Goal: Task Accomplishment & Management: Manage account settings

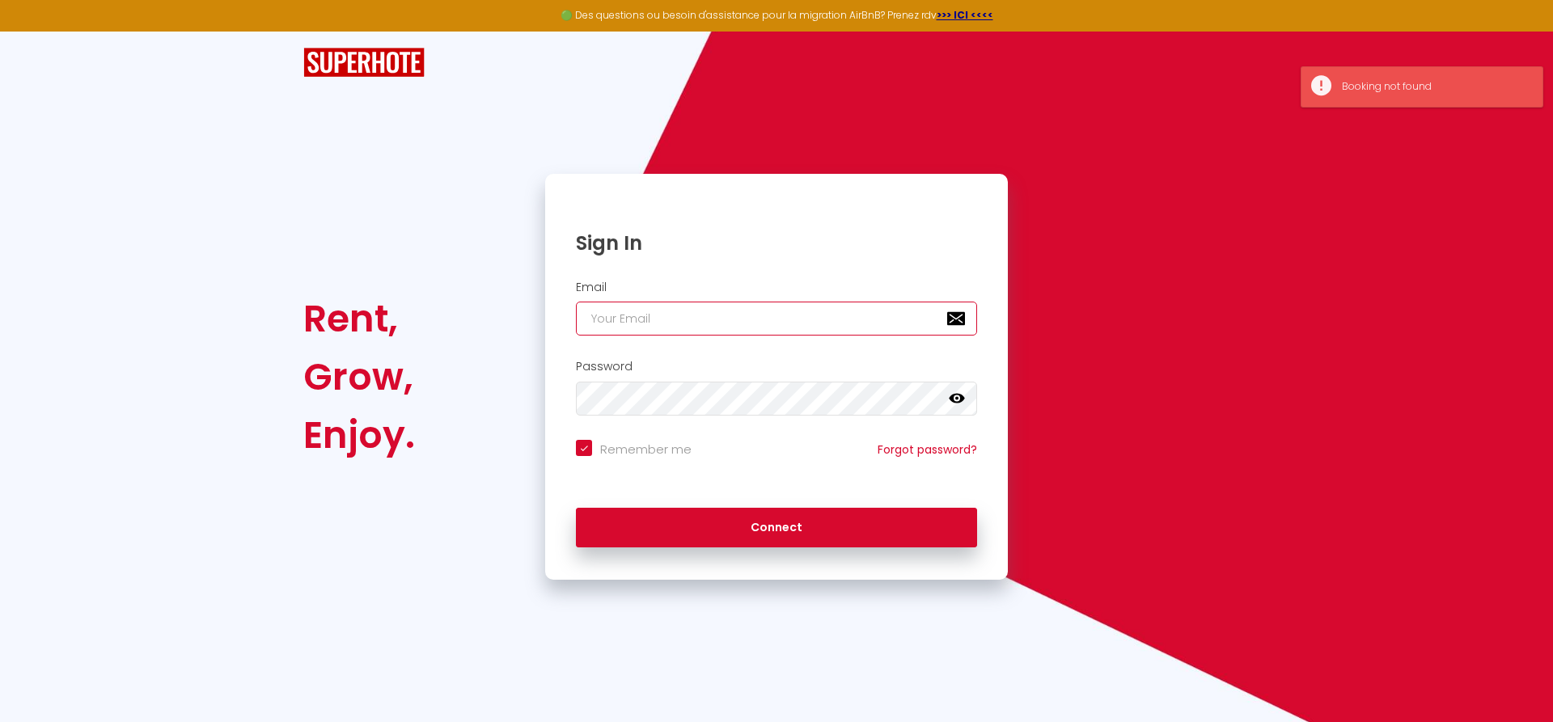
click at [721, 323] on input "email" at bounding box center [776, 319] width 401 height 34
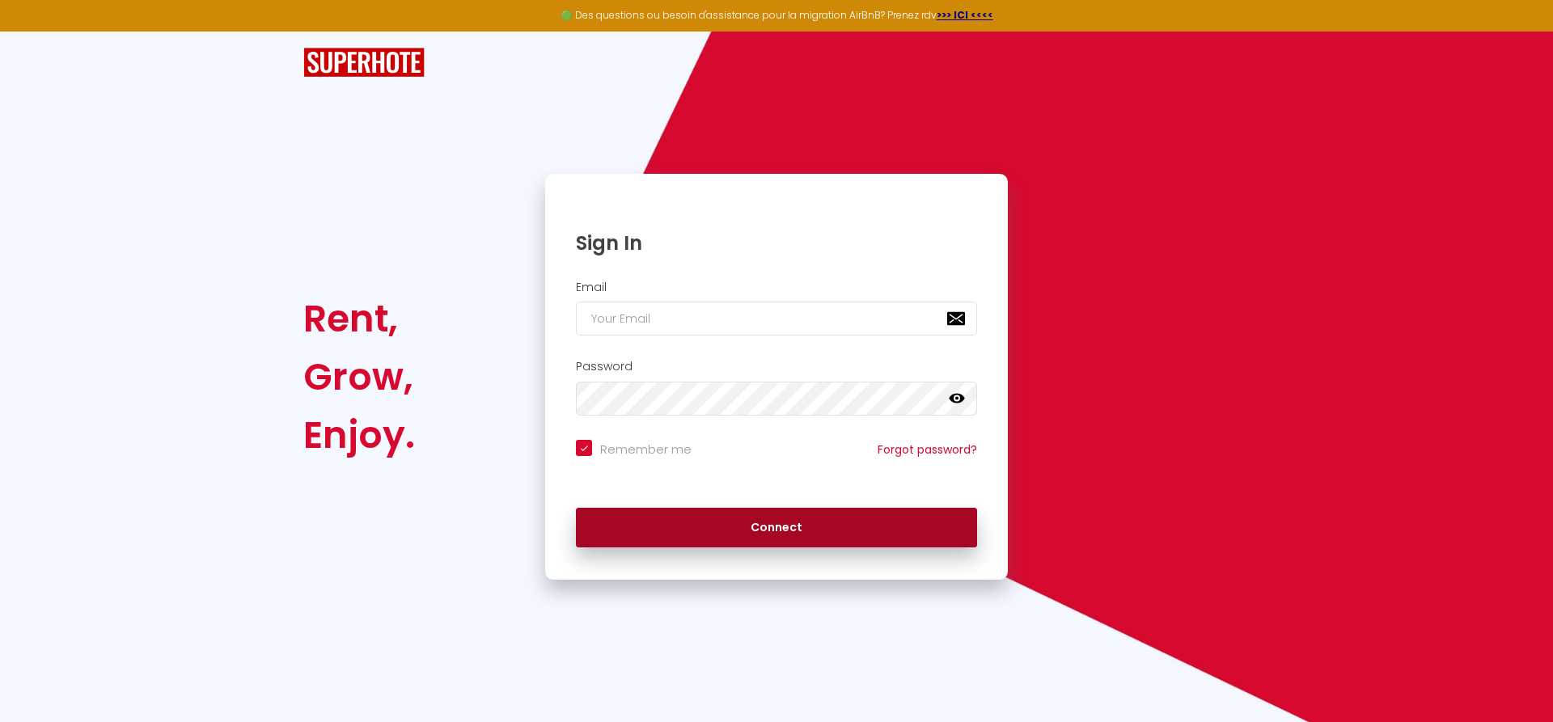
click at [747, 524] on button "Connect" at bounding box center [776, 528] width 401 height 40
checkbox input "true"
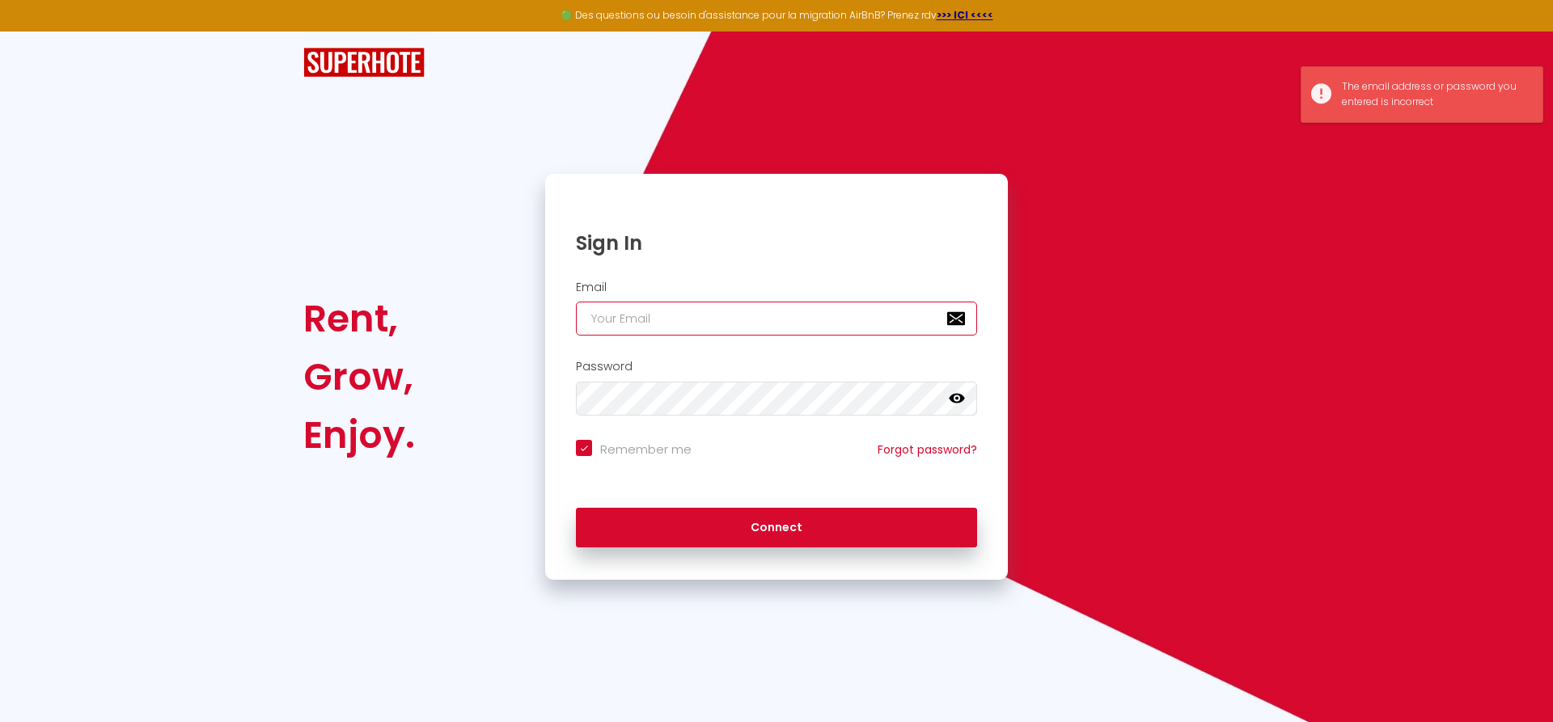
click at [800, 317] on input "email" at bounding box center [776, 319] width 401 height 34
type input "e"
checkbox input "true"
type input "er"
checkbox input "true"
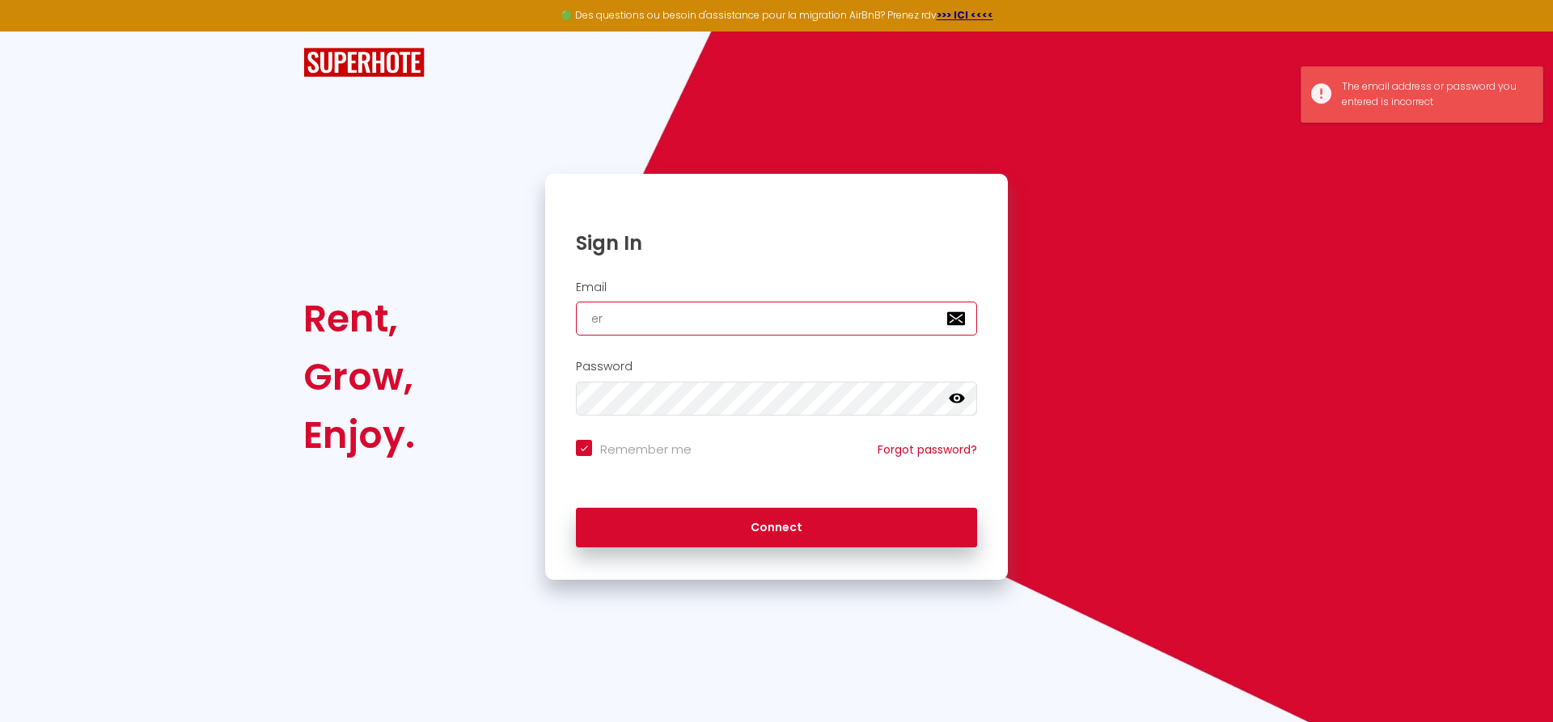
type input "eri"
checkbox input "true"
type input "eric"
checkbox input "true"
type input "eric-"
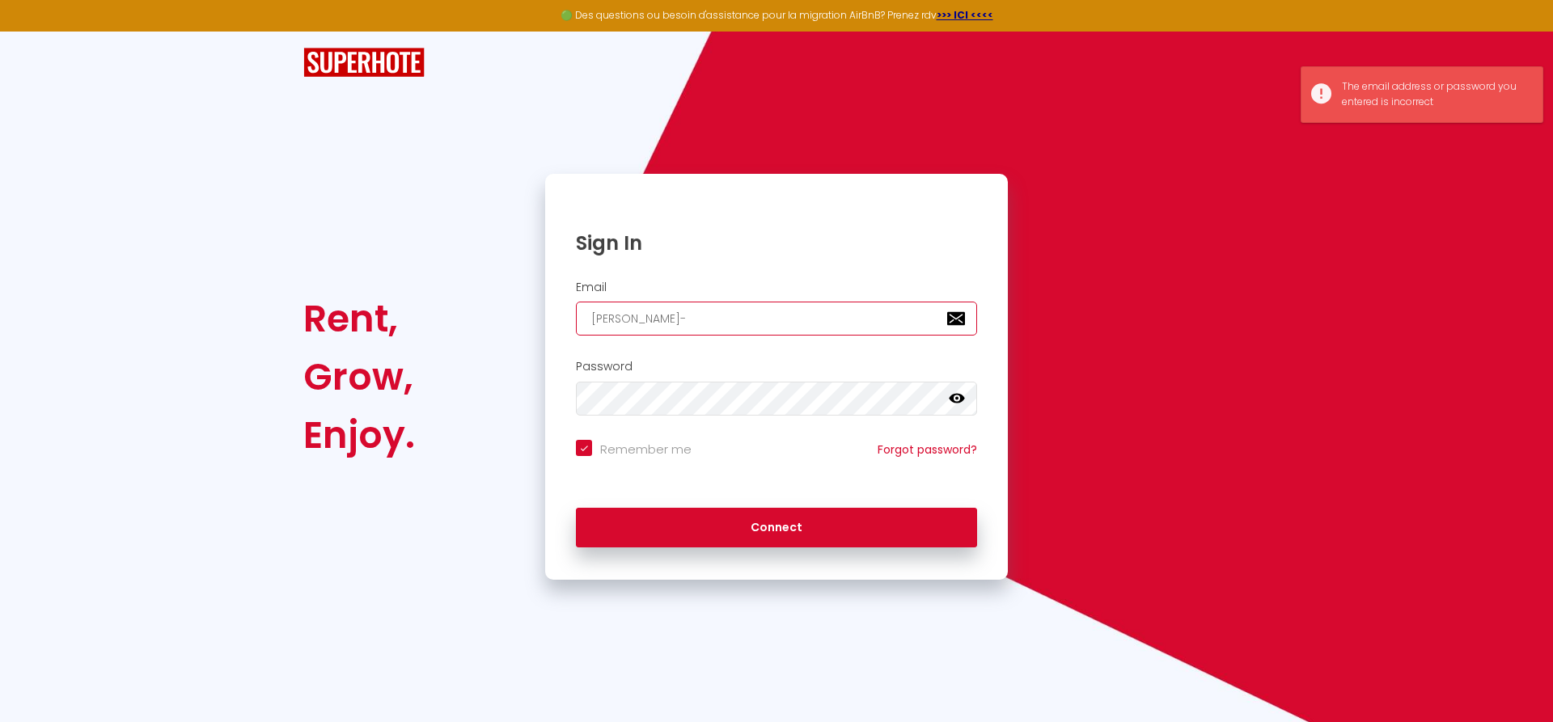
checkbox input "true"
type input "eric-d"
checkbox input "true"
type input "eric-d"
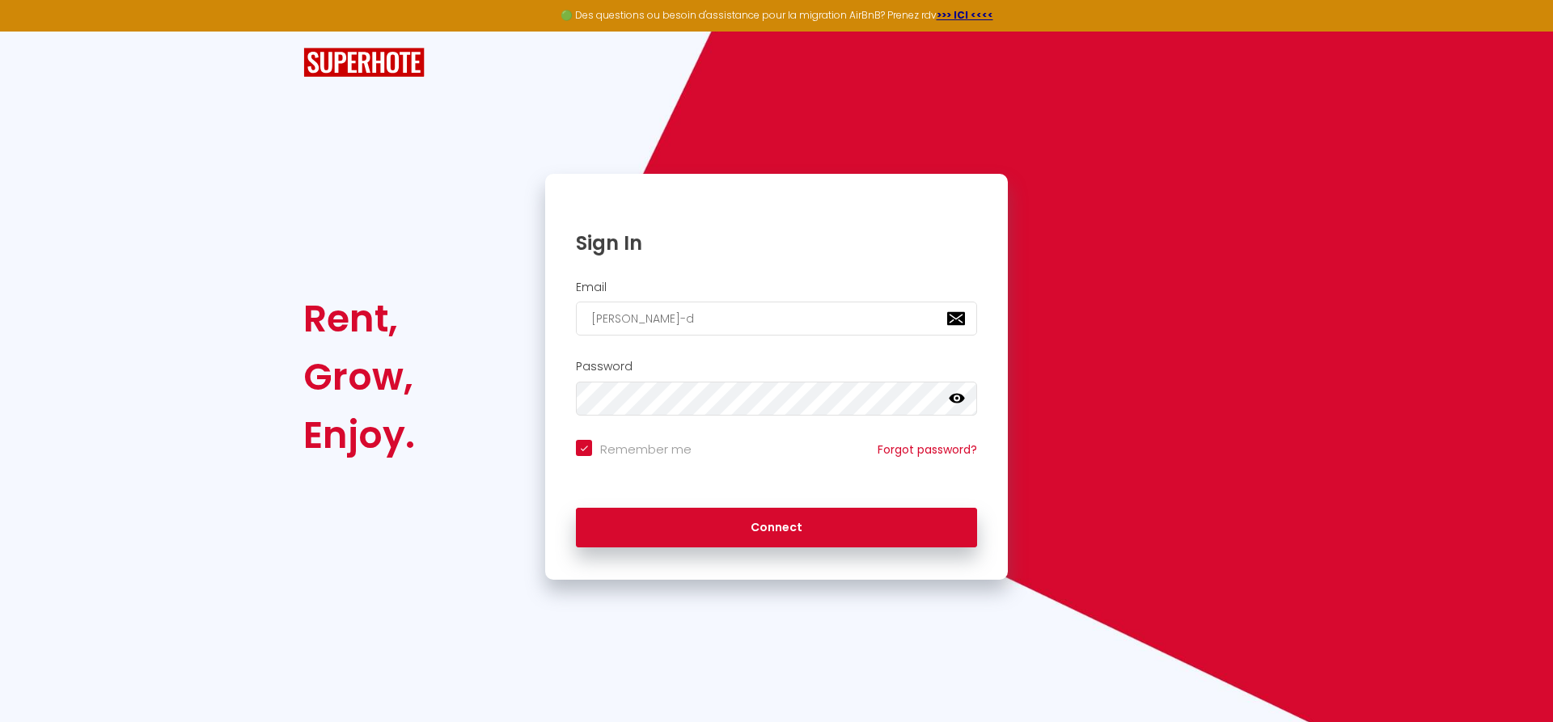
click at [340, 73] on img at bounding box center [363, 63] width 121 height 30
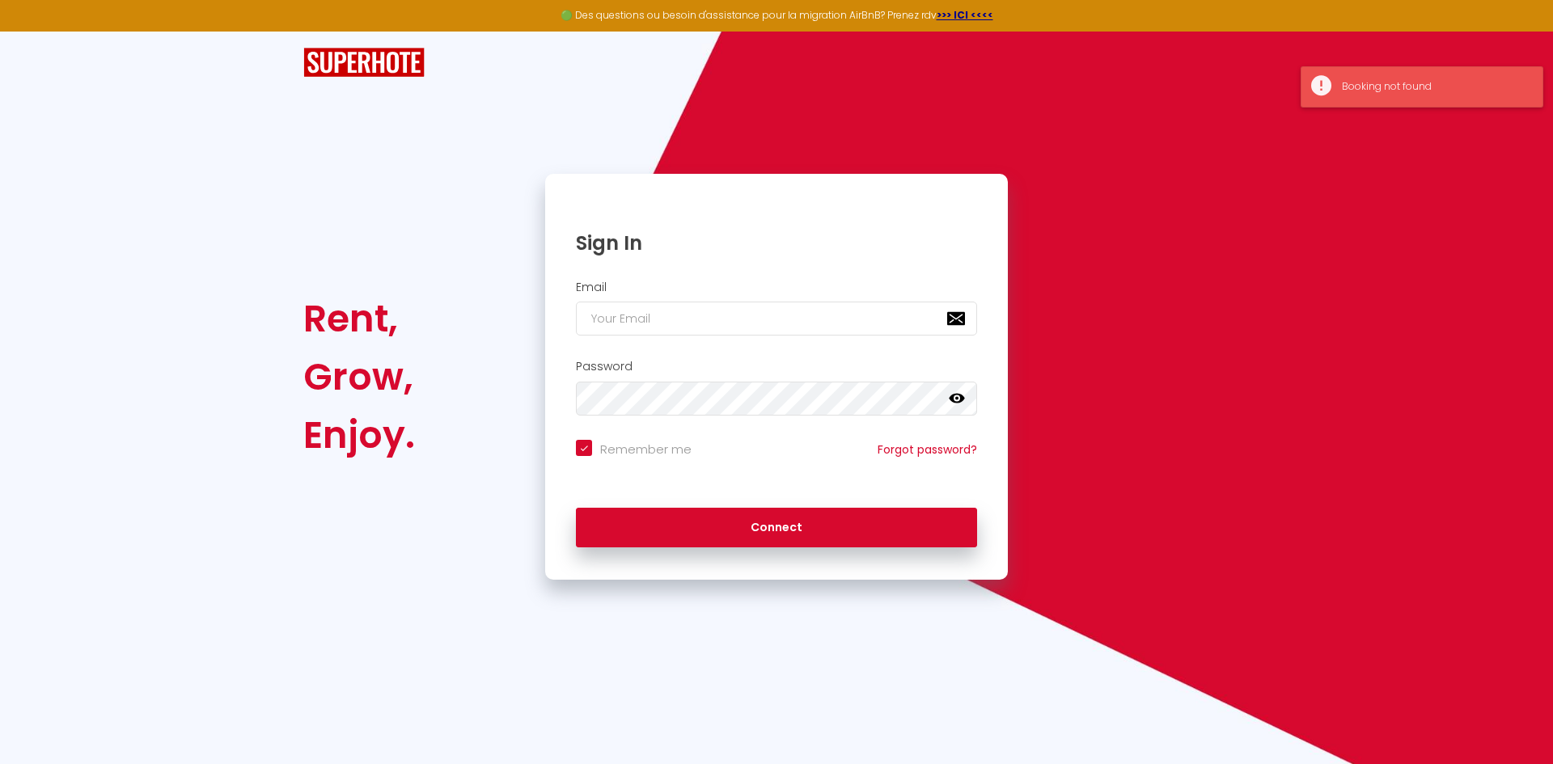
click at [1375, 91] on div "Booking not found" at bounding box center [1434, 86] width 184 height 15
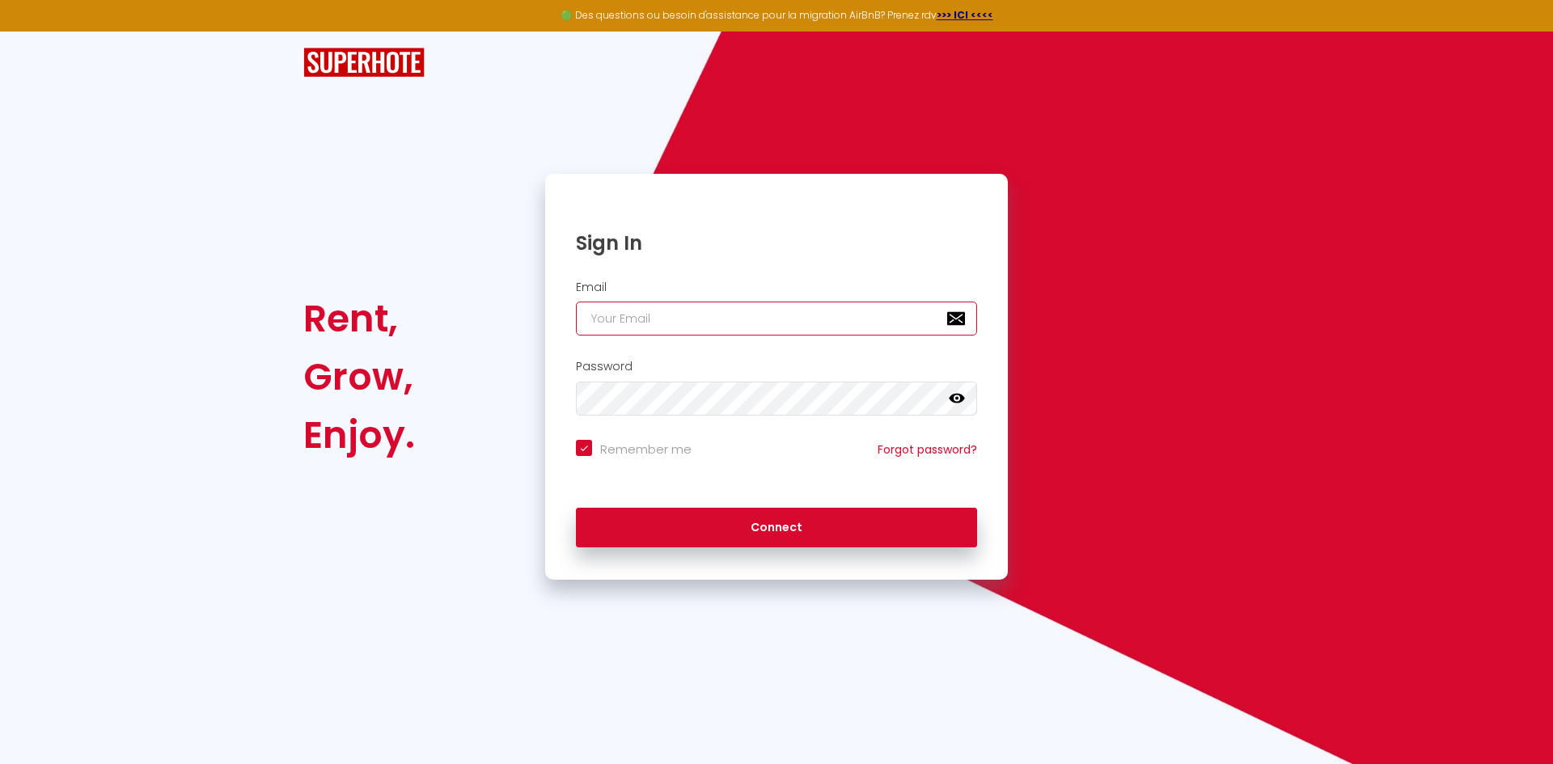
click at [644, 327] on input "email" at bounding box center [776, 319] width 401 height 34
paste input "oceane-romming@live.fr"
type input "oceane-romming@live.fr"
checkbox input "true"
type input "oceane-romming@live.fr"
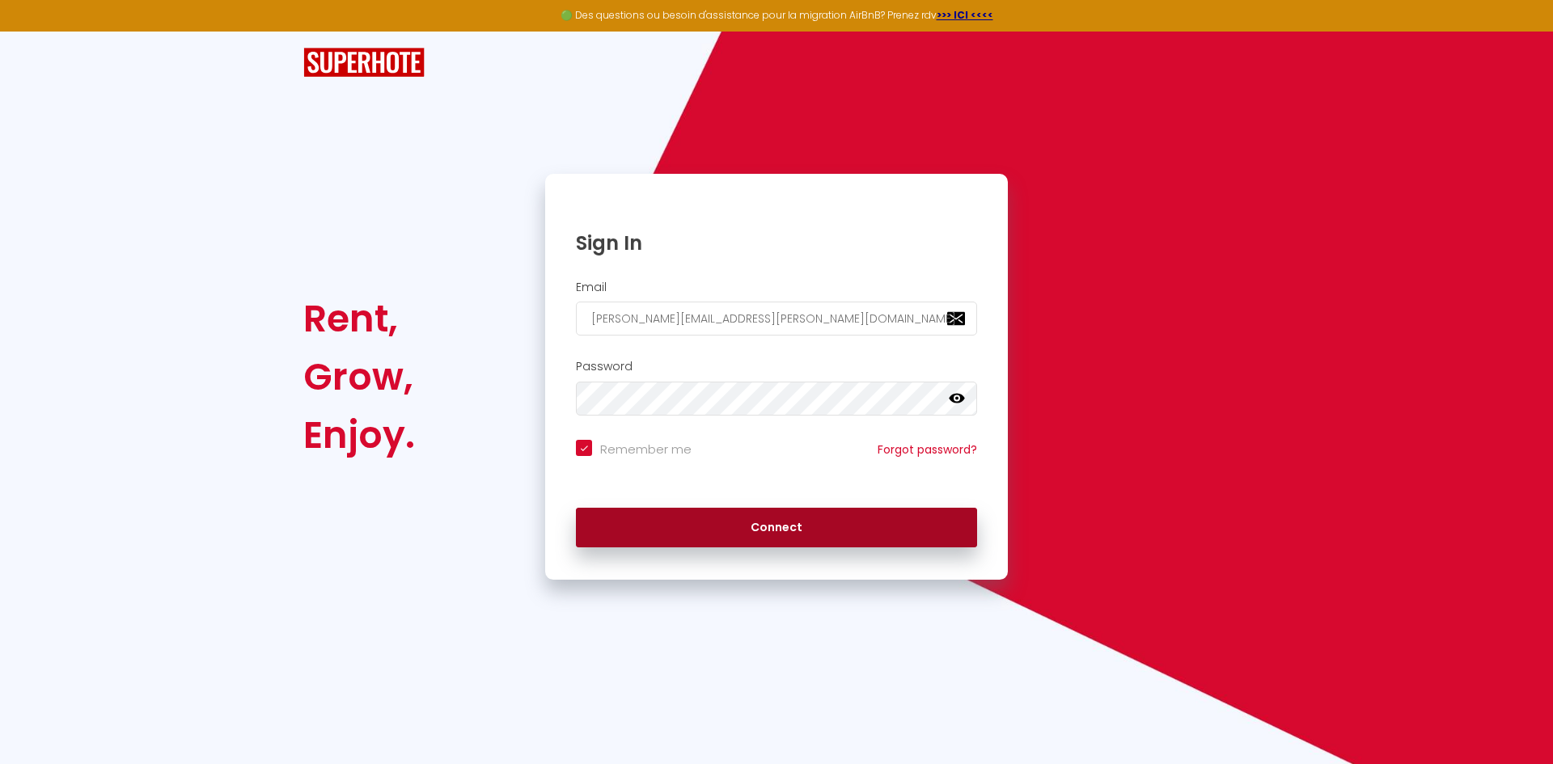
click at [818, 517] on button "Connect" at bounding box center [776, 528] width 401 height 40
checkbox input "true"
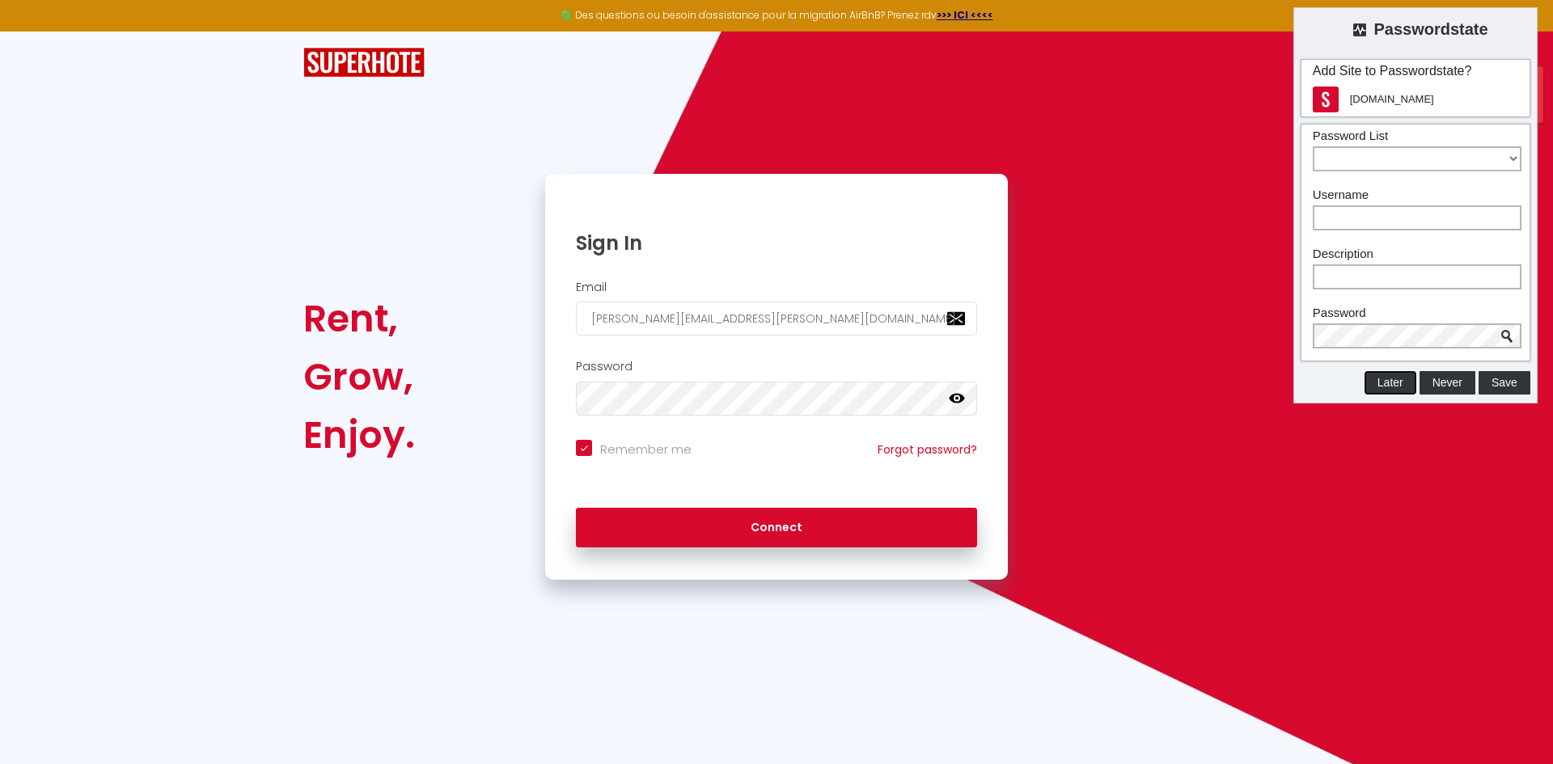
drag, startPoint x: 1396, startPoint y: 391, endPoint x: 1370, endPoint y: 399, distance: 27.1
click at [1396, 391] on button "Later" at bounding box center [1390, 382] width 52 height 23
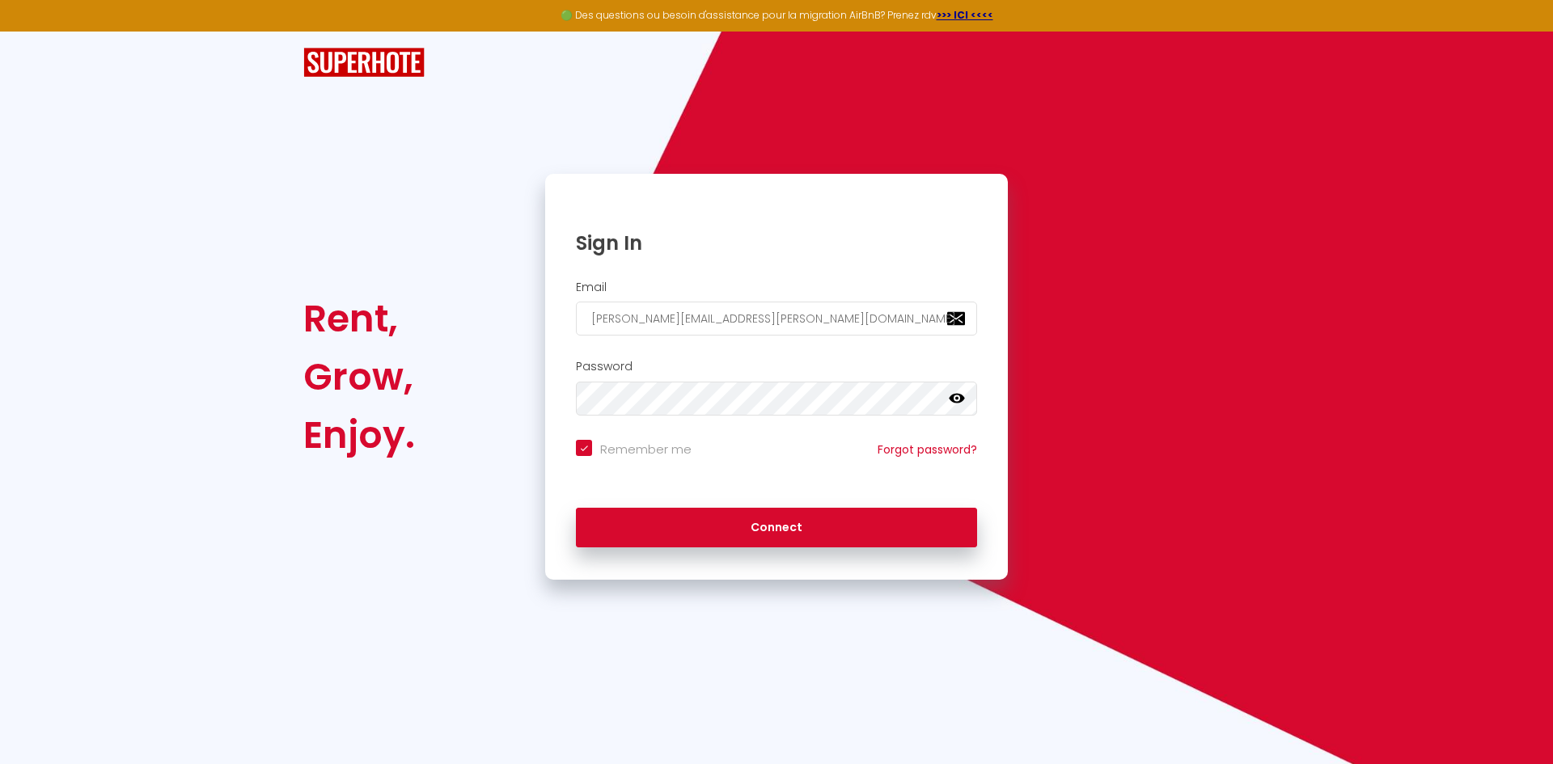
click at [940, 441] on div "Forgot password?" at bounding box center [919, 450] width 156 height 18
click at [932, 455] on link "Forgot password?" at bounding box center [926, 450] width 99 height 16
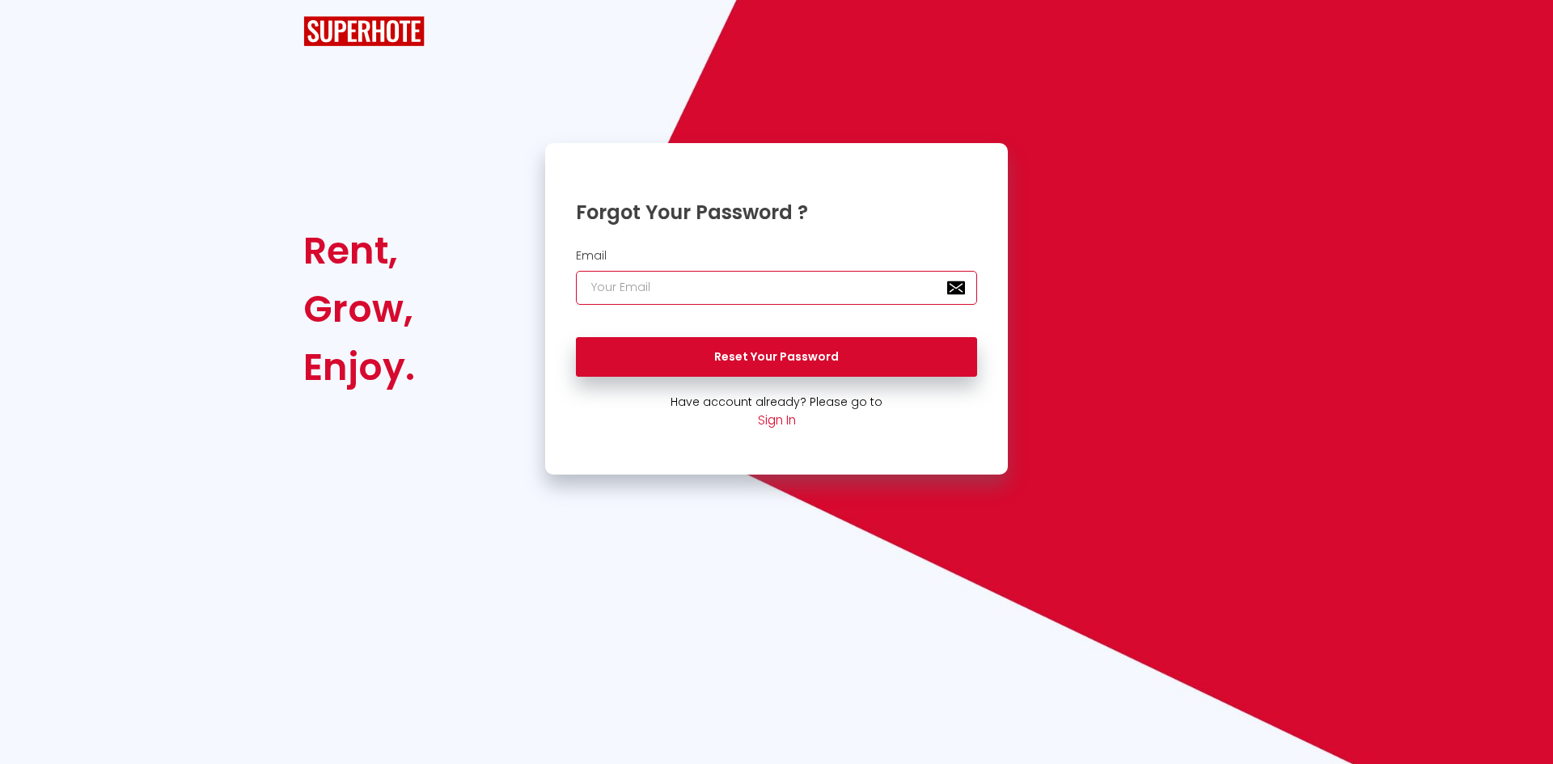
click at [714, 272] on input "email" at bounding box center [776, 288] width 401 height 34
paste input "oceane-romming@live.fr"
type input "oceane-romming@live.fr"
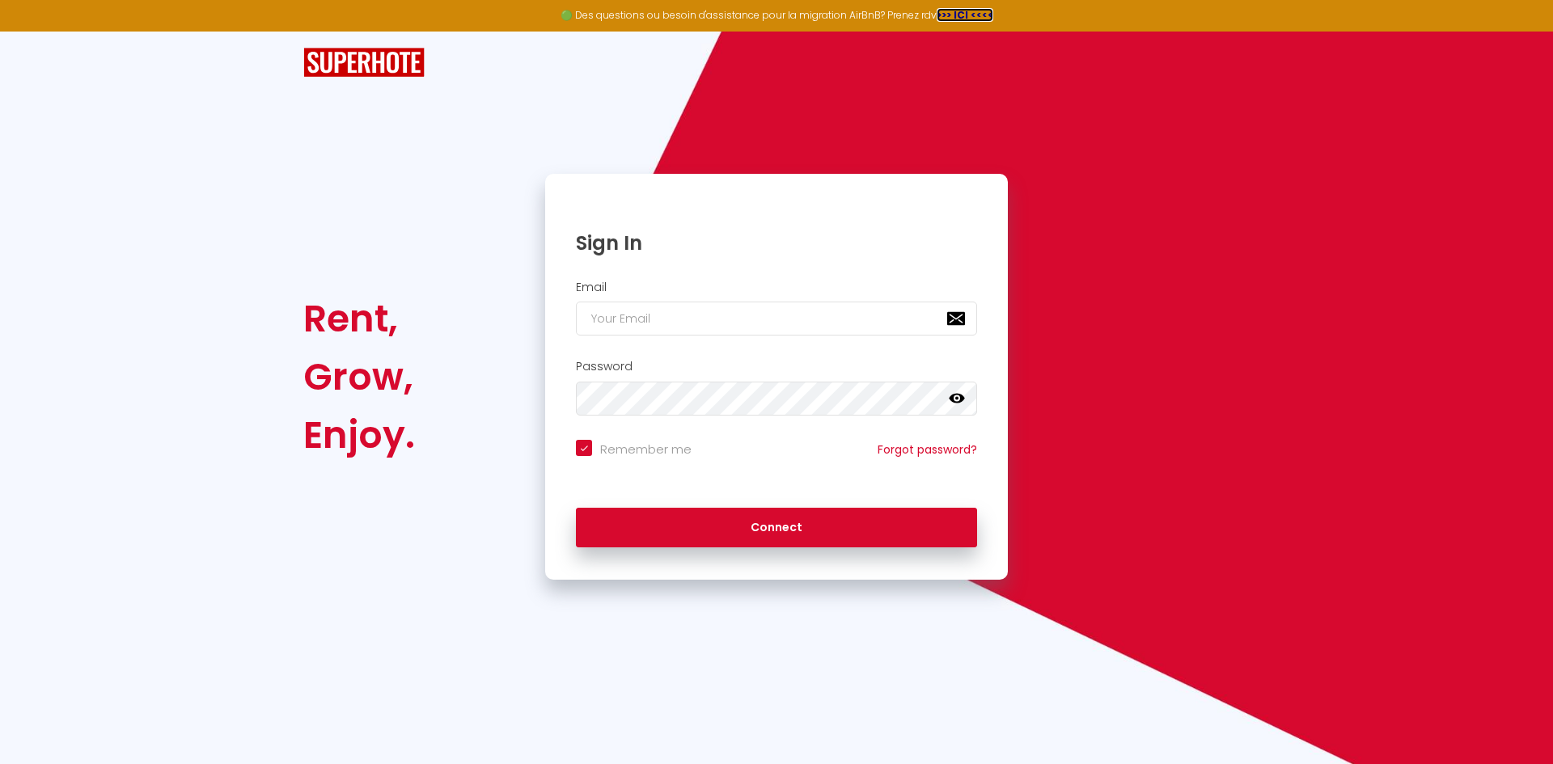
click at [967, 13] on strong ">>> ICI <<<<" at bounding box center [964, 15] width 57 height 14
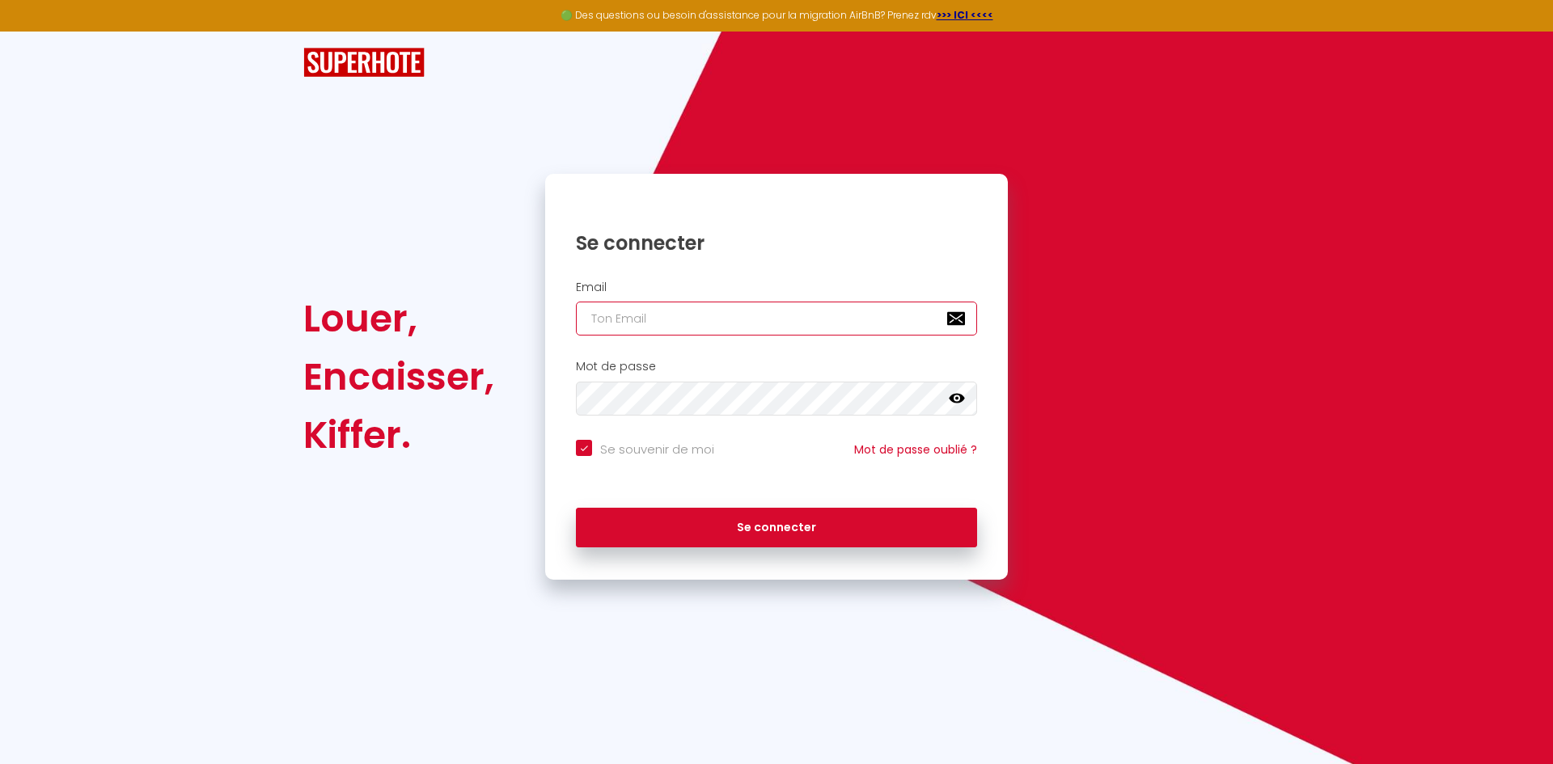
click at [729, 314] on input "email" at bounding box center [776, 319] width 401 height 34
paste input "oceane-romming@live.fr"
type input "oceane-romming@live.fr"
checkbox input "true"
type input "oceane-romming@live.fr"
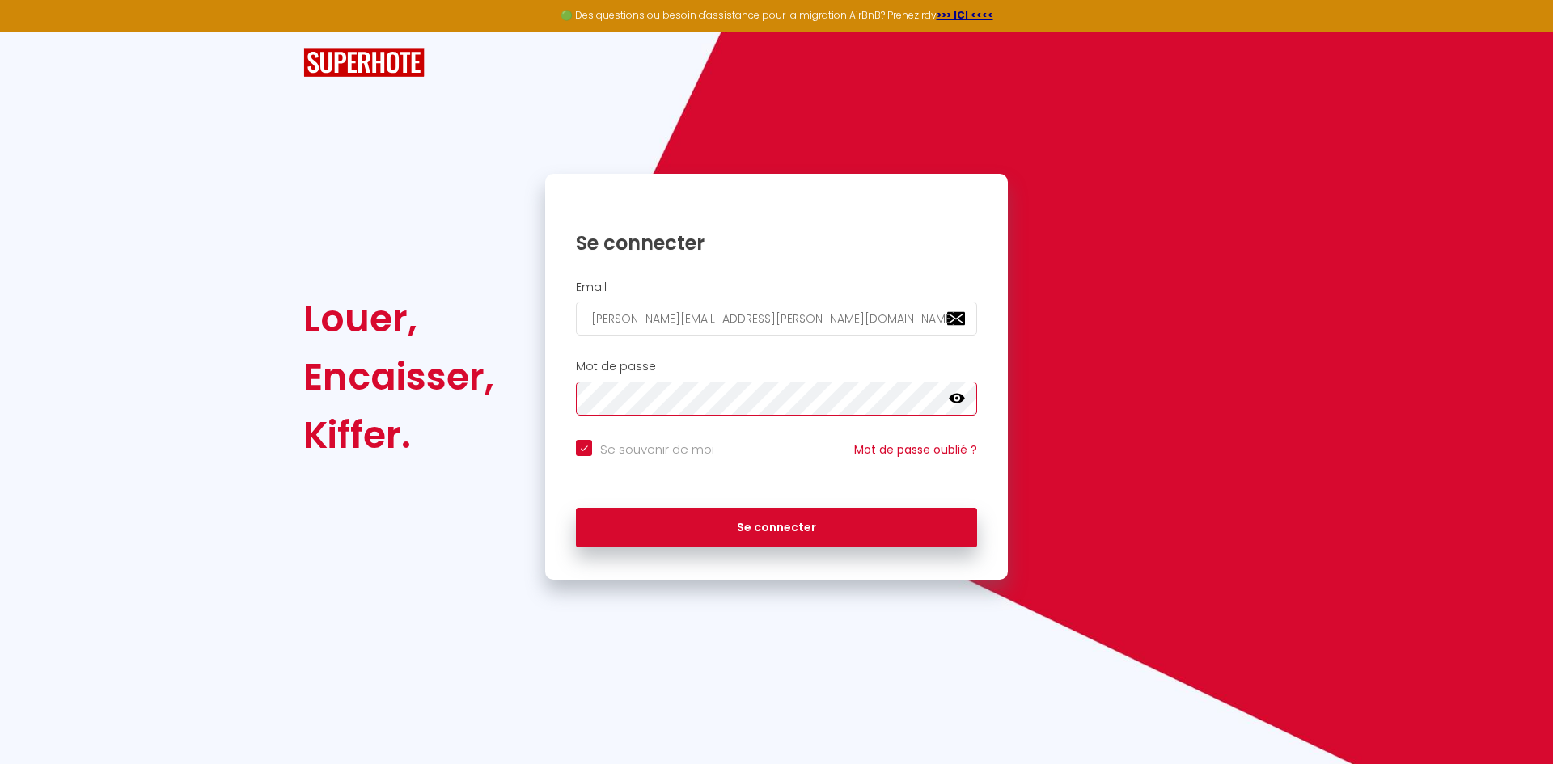
click at [576, 508] on button "Se connecter" at bounding box center [776, 528] width 401 height 40
checkbox input "true"
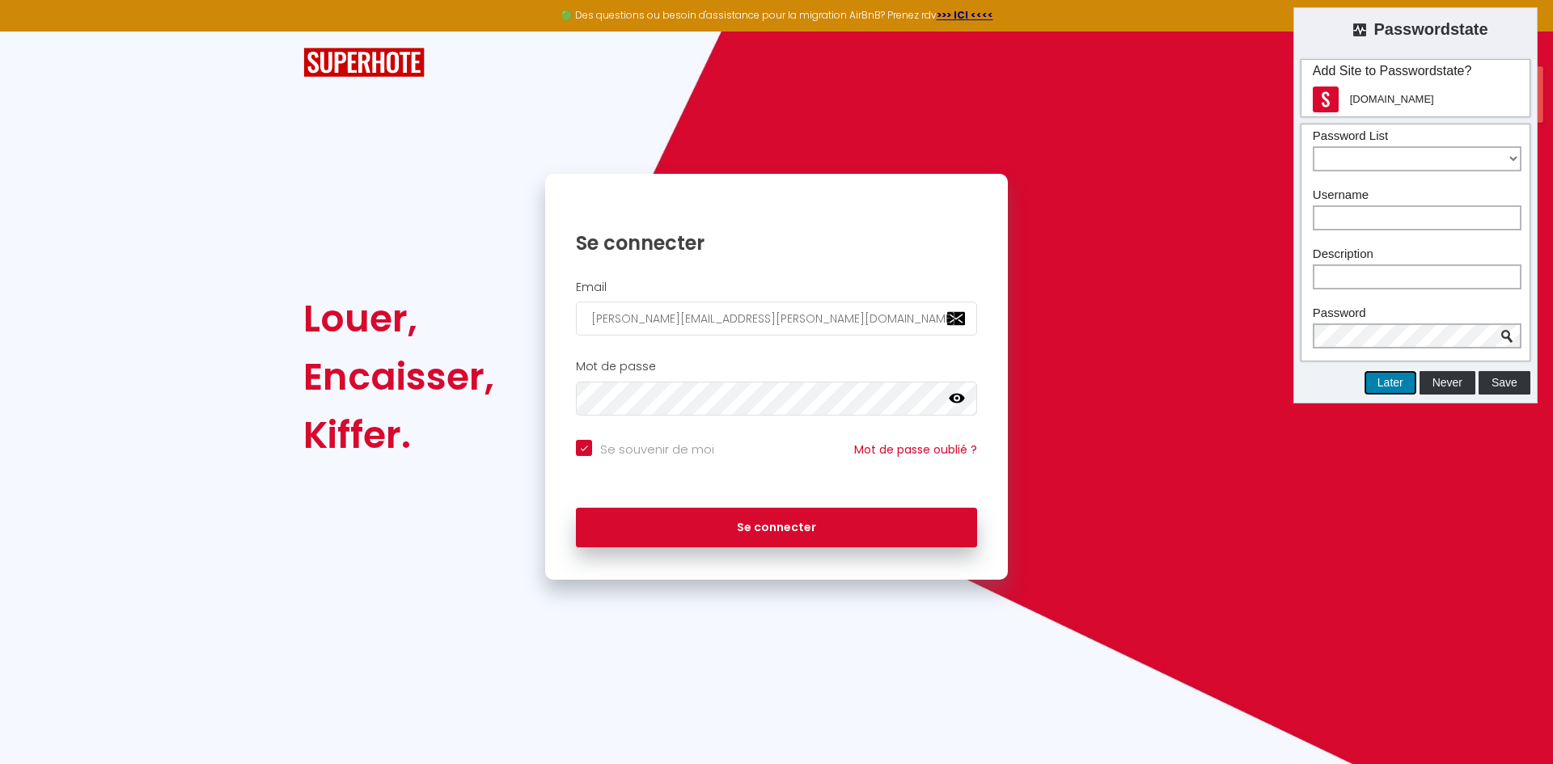
click at [1379, 394] on button "Later" at bounding box center [1390, 382] width 52 height 23
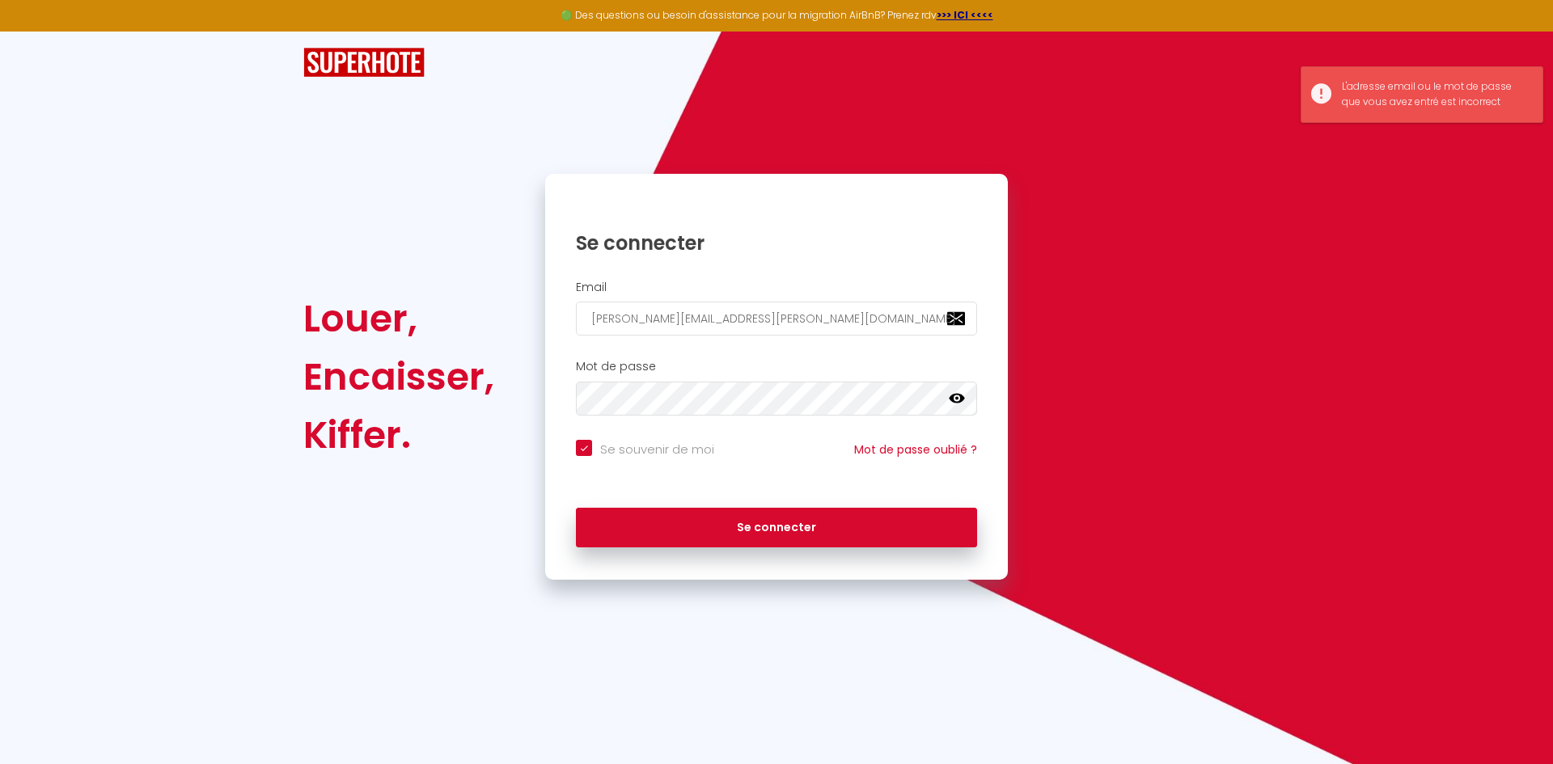
click at [336, 71] on img at bounding box center [363, 63] width 121 height 30
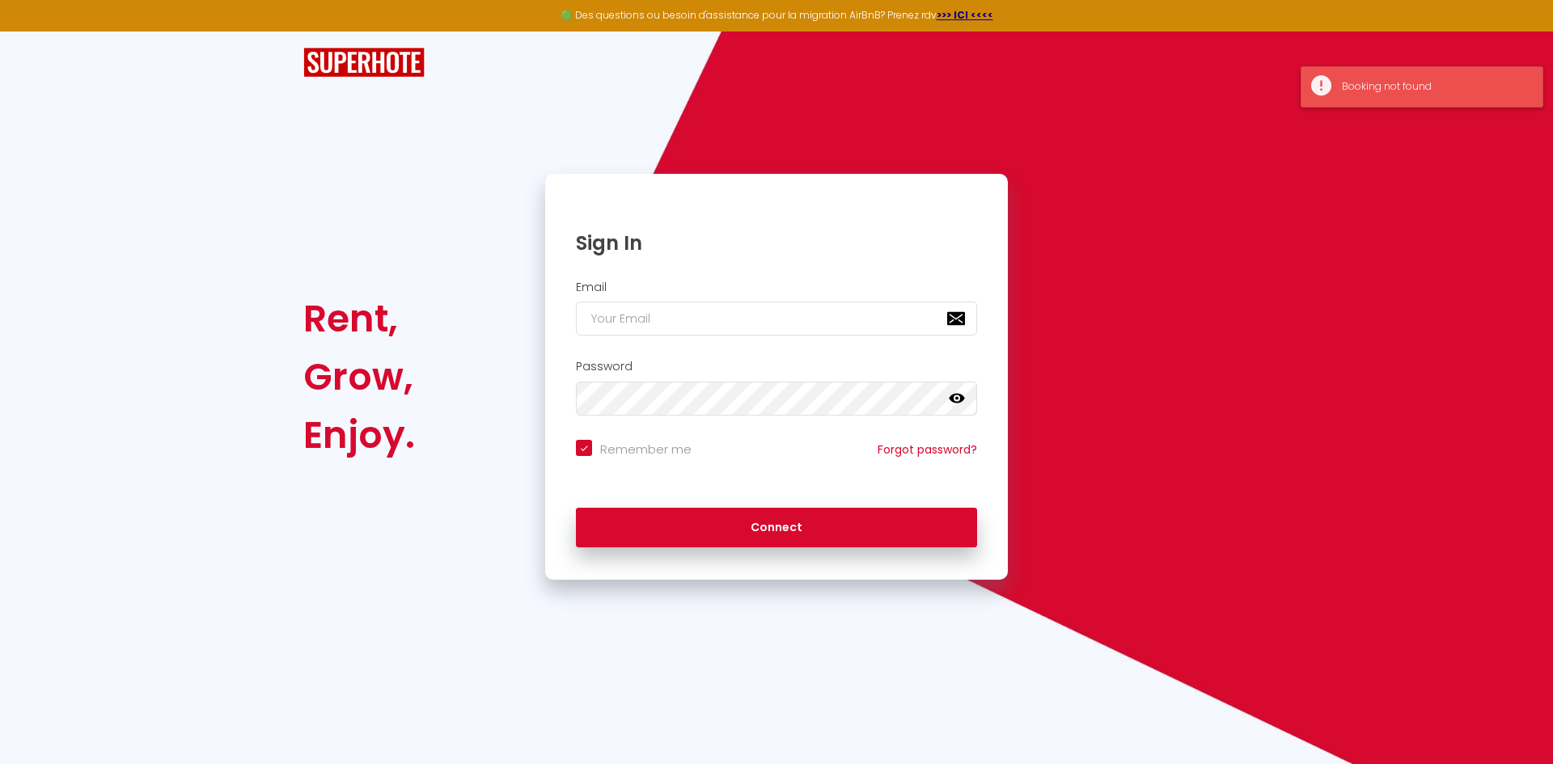
click at [1403, 88] on div "Booking not found" at bounding box center [1434, 86] width 184 height 15
click at [362, 72] on img at bounding box center [363, 63] width 121 height 30
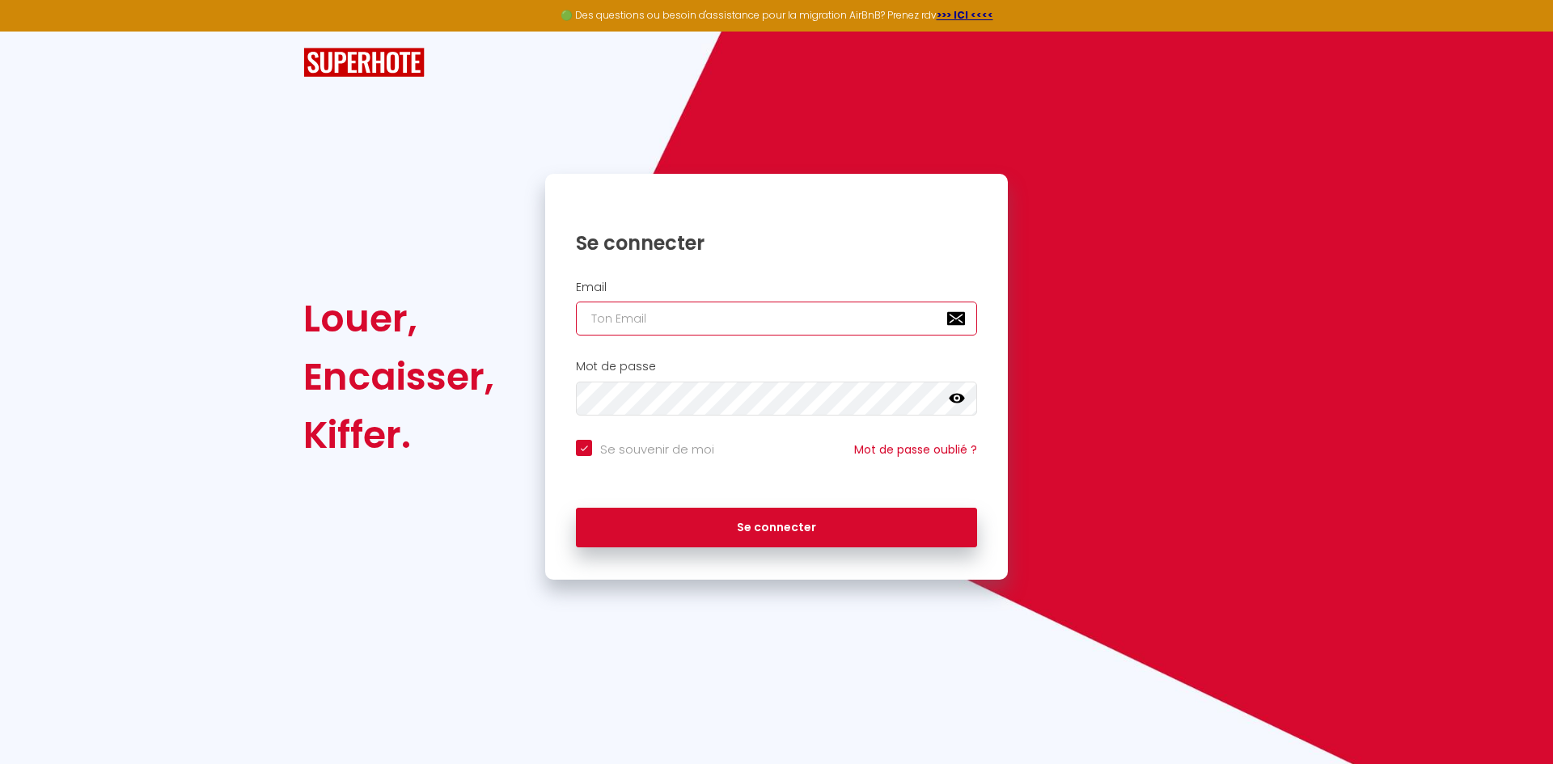
click at [671, 313] on input "email" at bounding box center [776, 319] width 401 height 34
type input "e"
checkbox input "true"
type input "er"
checkbox input "true"
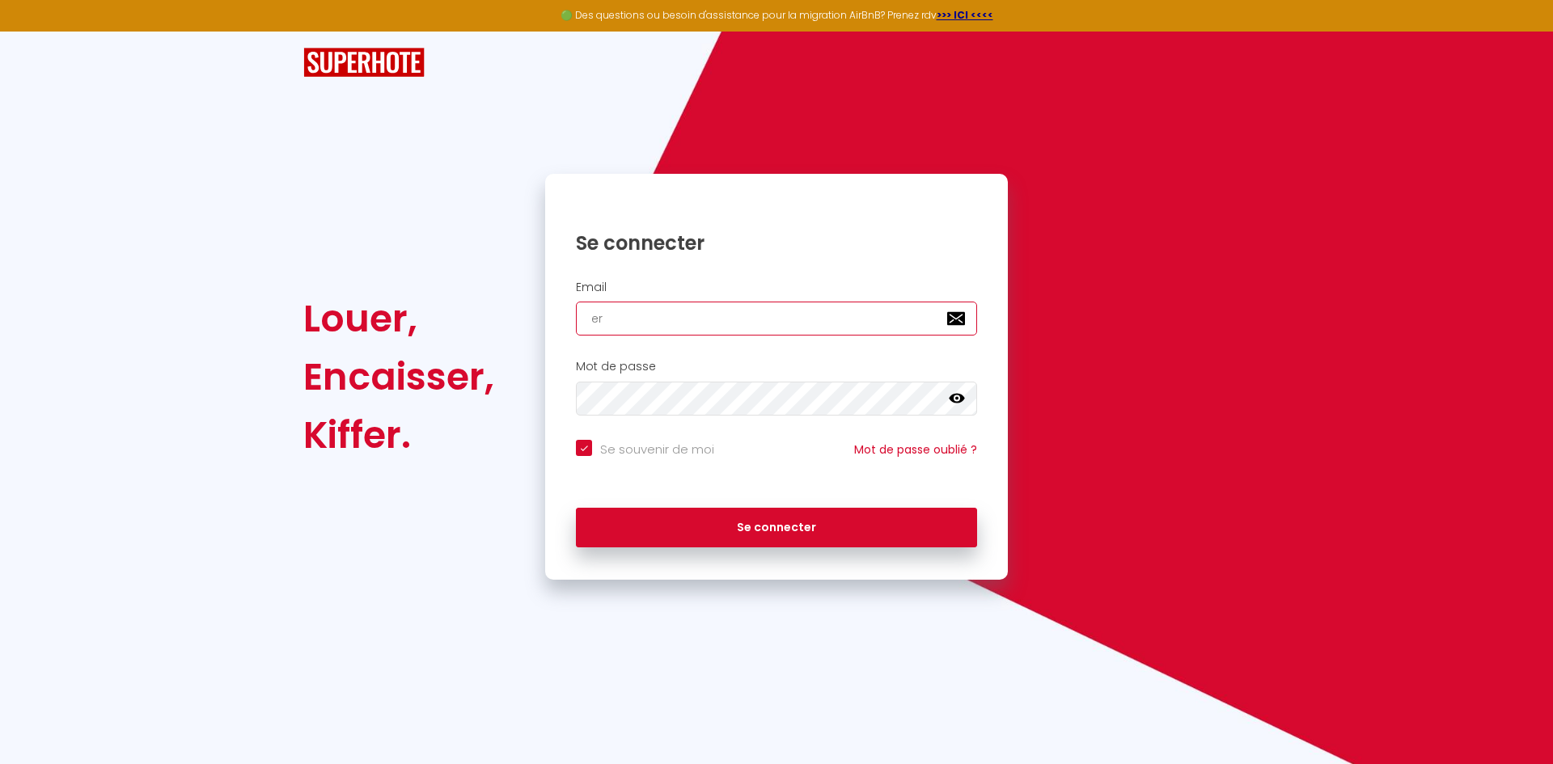
type input "eri"
checkbox input "true"
type input "[PERSON_NAME]"
checkbox input "true"
type input "[PERSON_NAME]-"
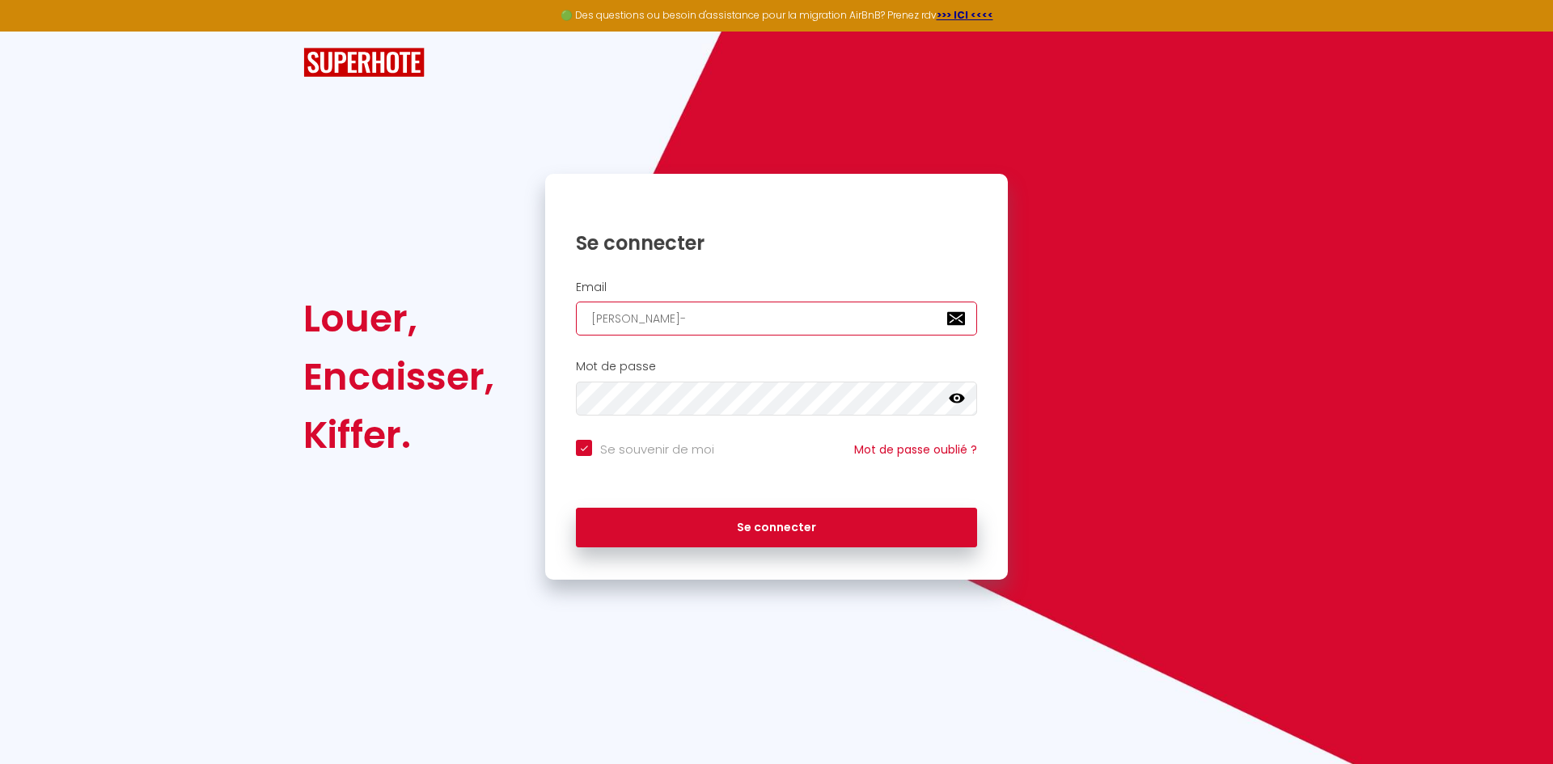
checkbox input "true"
type input "[PERSON_NAME]-d"
checkbox input "true"
type input "[PERSON_NAME]-di"
checkbox input "true"
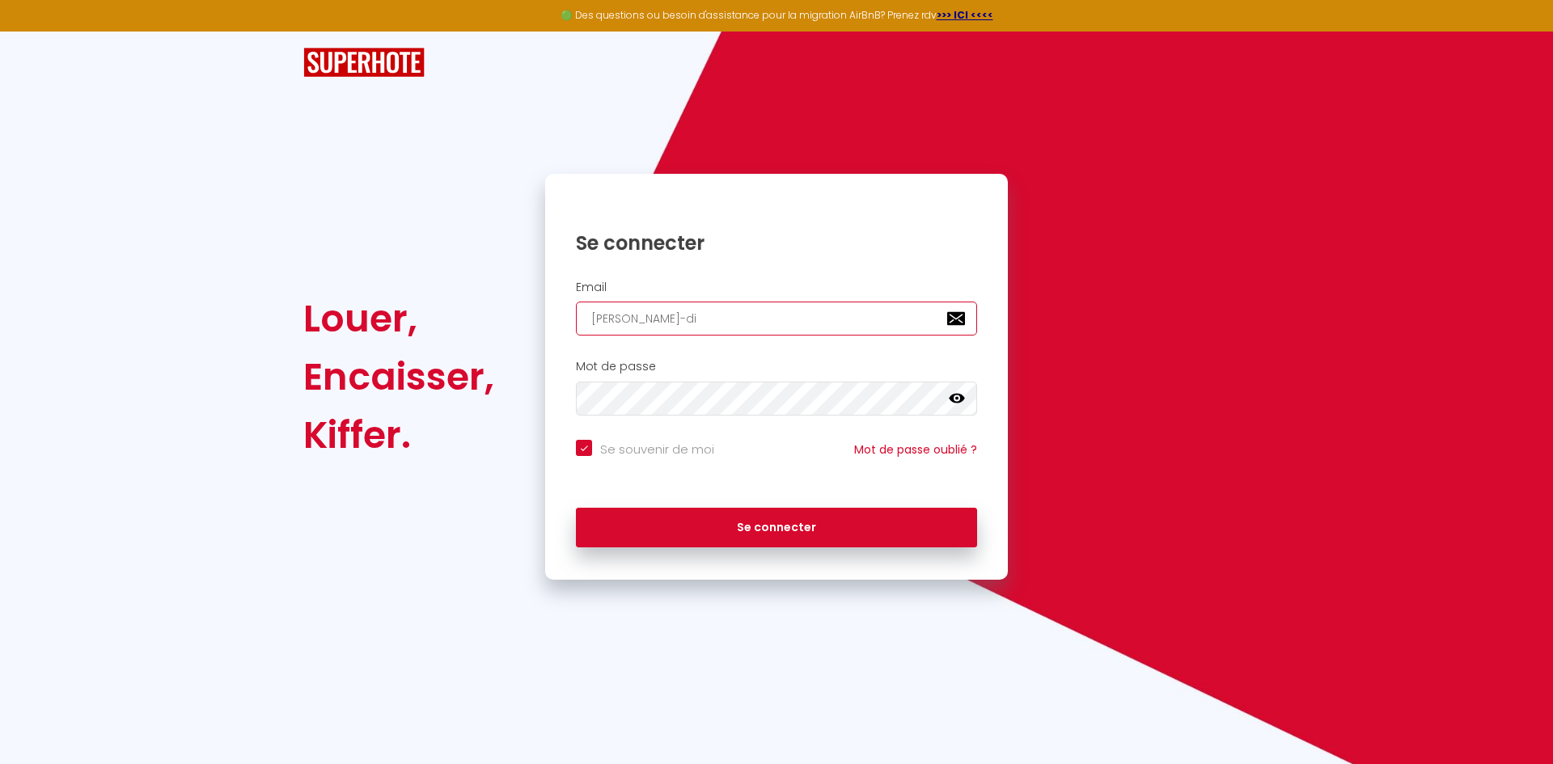
type input "[PERSON_NAME]"
checkbox input "true"
type input "[PERSON_NAME]"
checkbox input "true"
type input "[PERSON_NAME]"
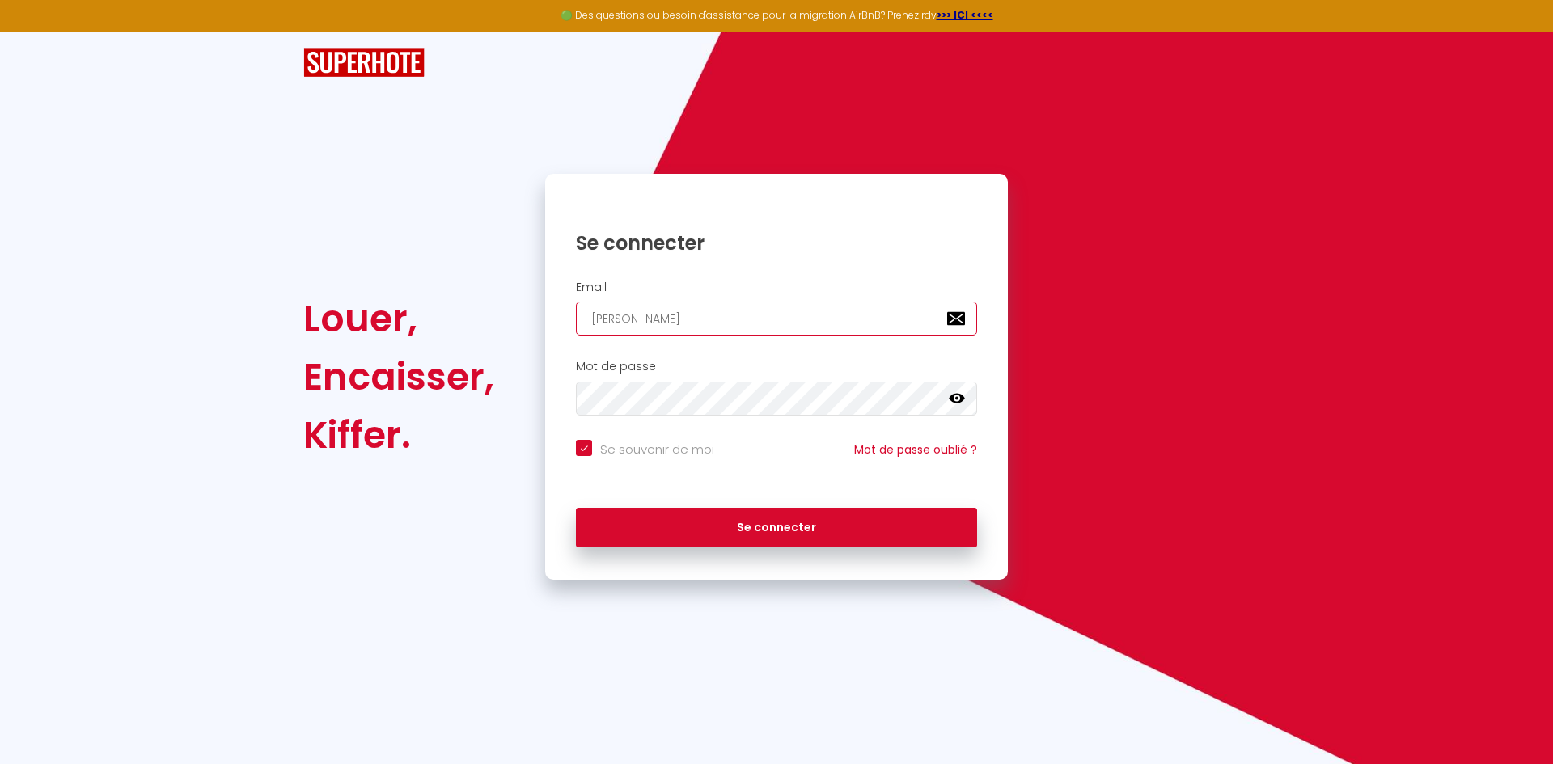
checkbox input "true"
type input "[PERSON_NAME]-di"
checkbox input "true"
type input "[PERSON_NAME]-d"
checkbox input "true"
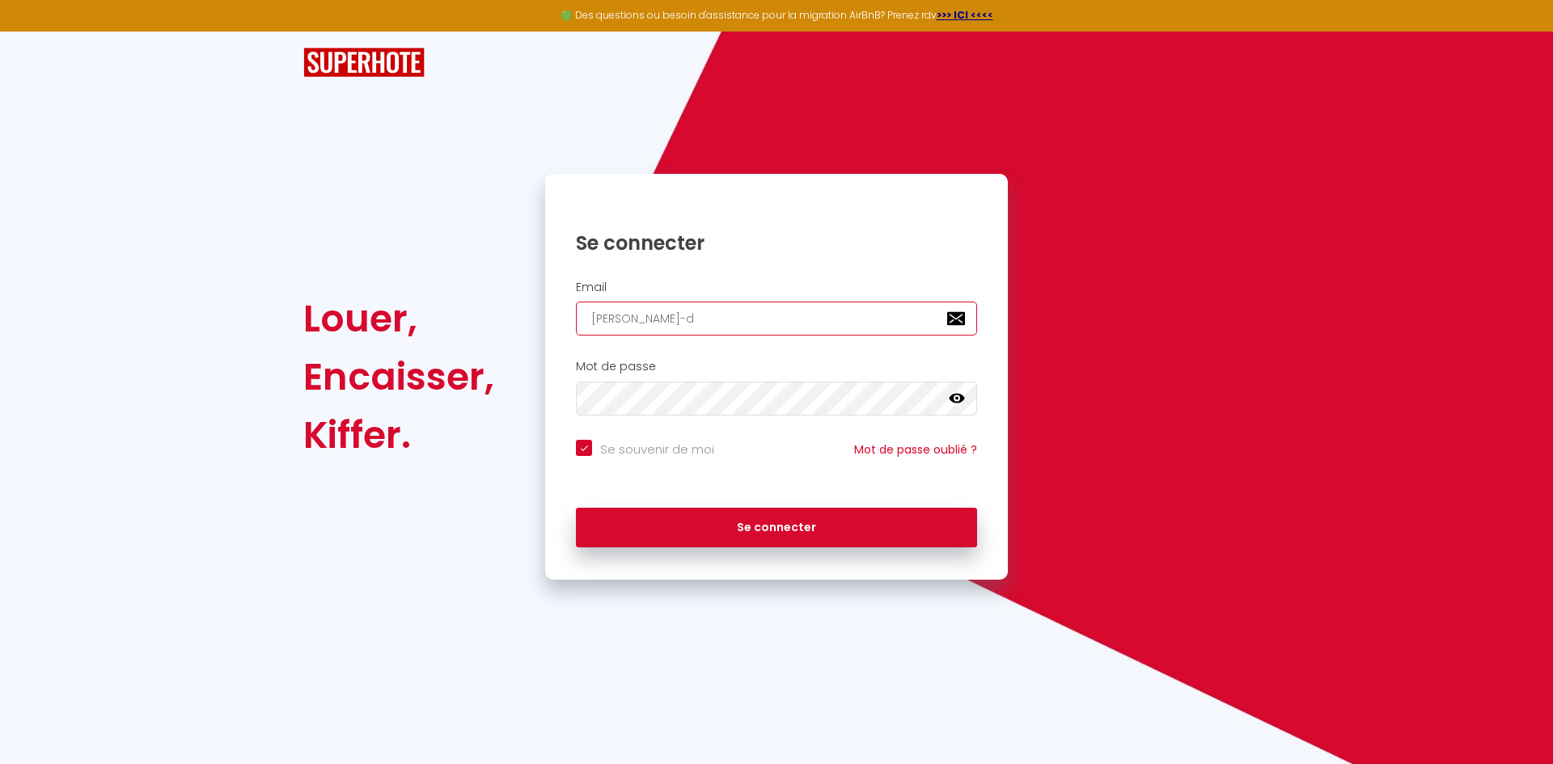
type input "[PERSON_NAME]-do"
checkbox input "true"
type input "[PERSON_NAME]"
checkbox input "true"
type input "[PERSON_NAME]"
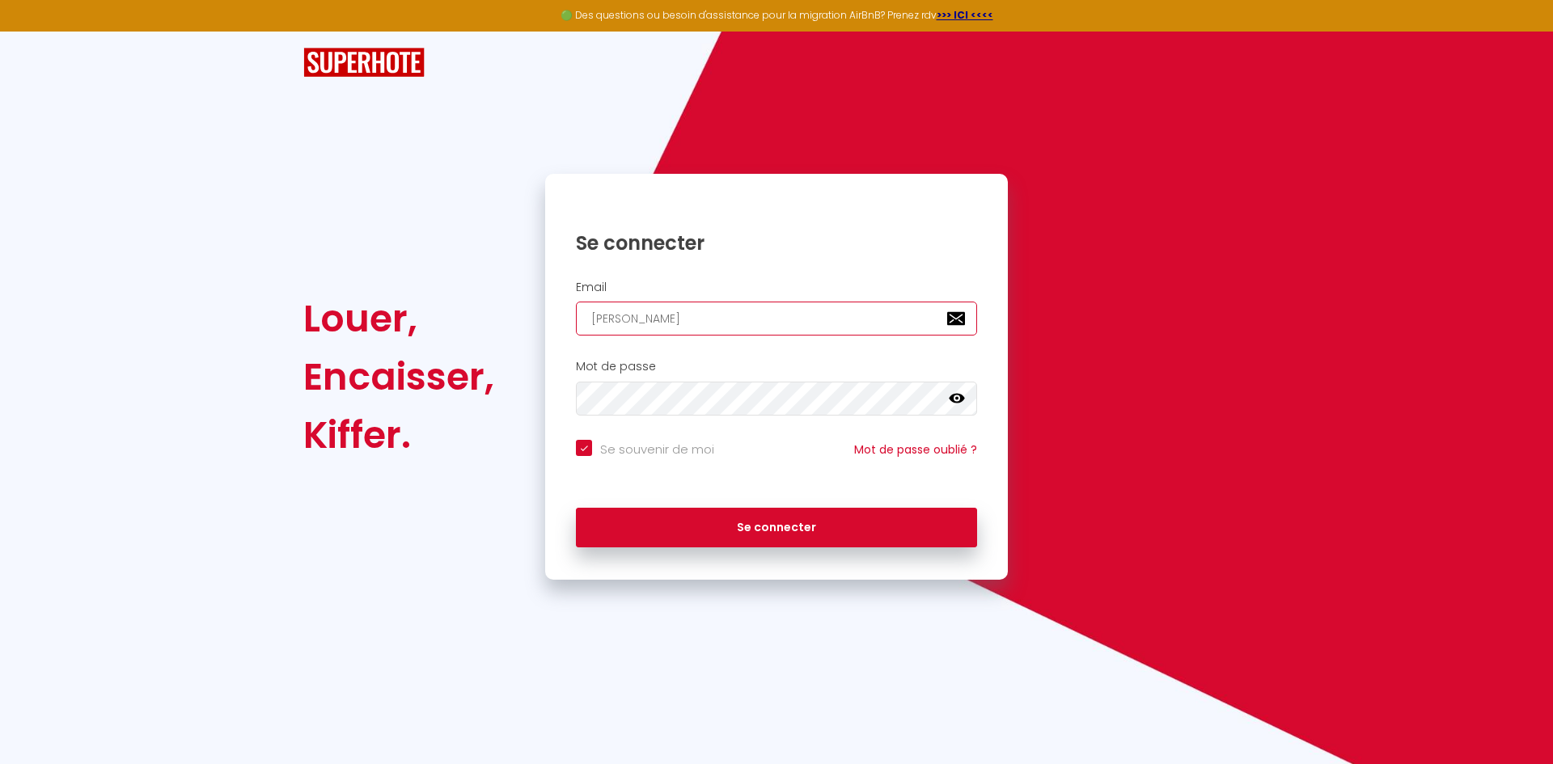
checkbox input "true"
type input "[PERSON_NAME]@"
checkbox input "true"
type input "[PERSON_NAME]"
checkbox input "true"
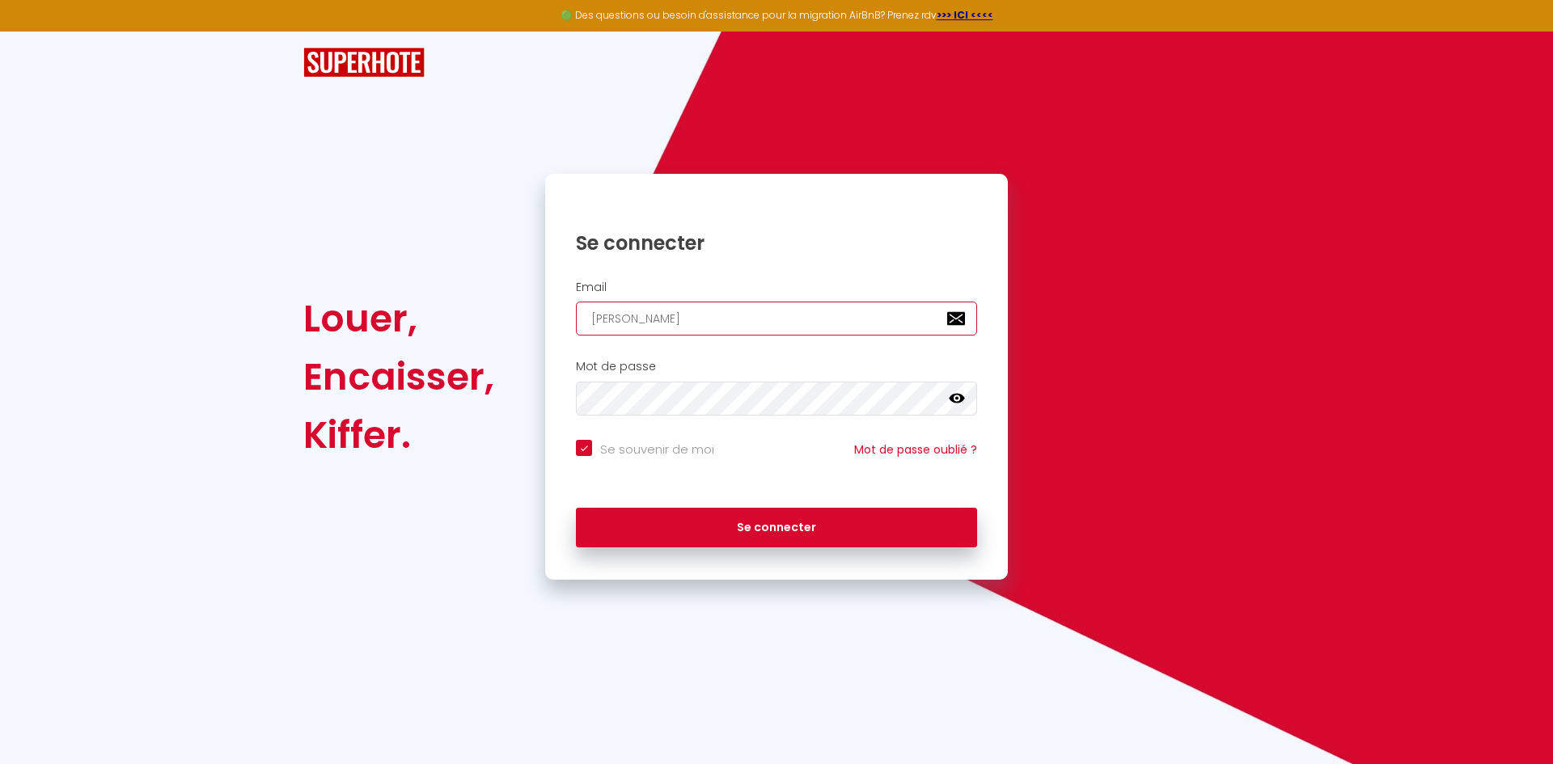
type input "[PERSON_NAME]"
checkbox input "true"
type input "[PERSON_NAME]"
checkbox input "true"
type input "[PERSON_NAME]"
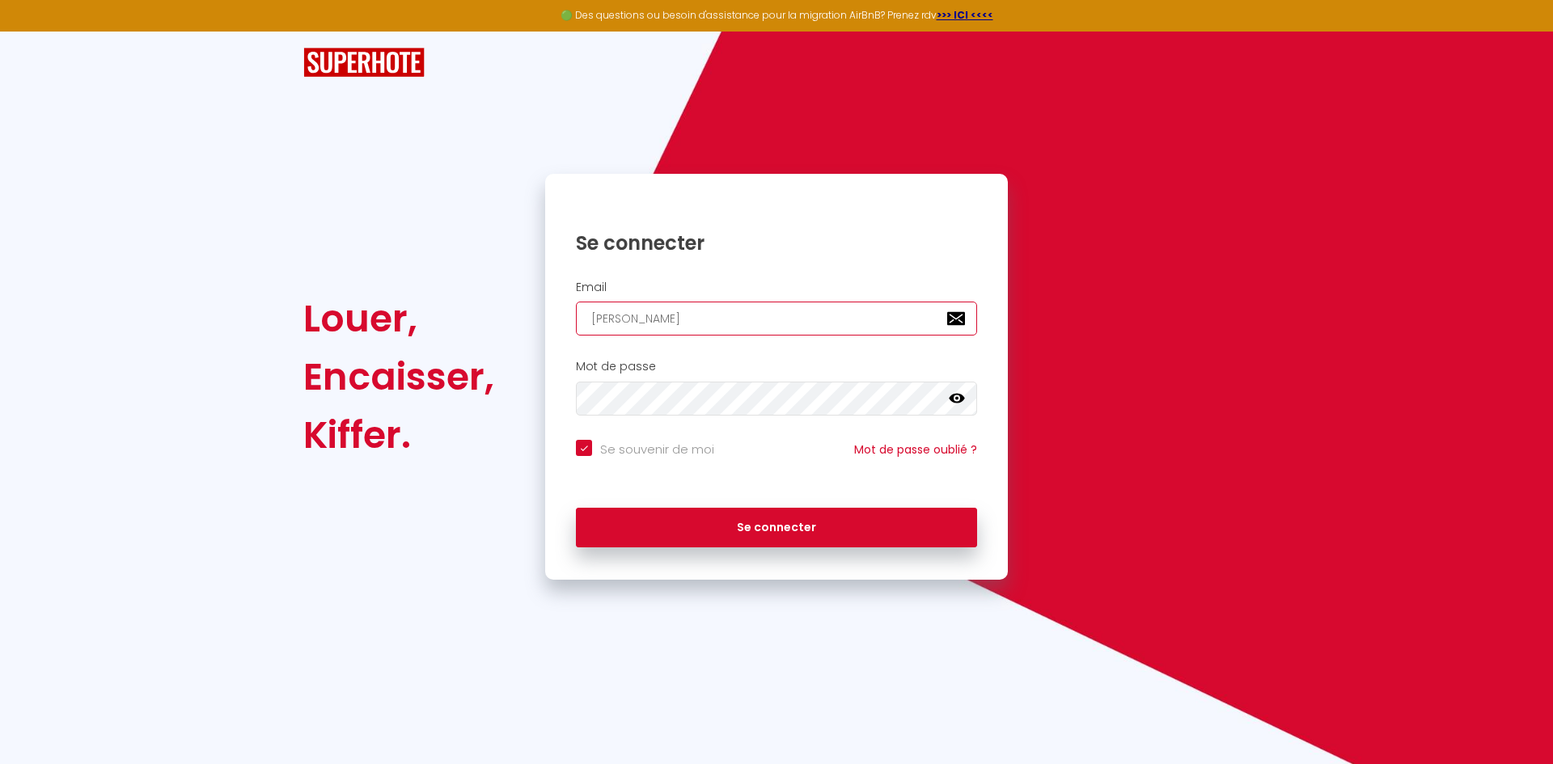
checkbox input "true"
type input "[PERSON_NAME]@[PERSON_NAME]"
checkbox input "true"
type input "[PERSON_NAME]"
checkbox input "true"
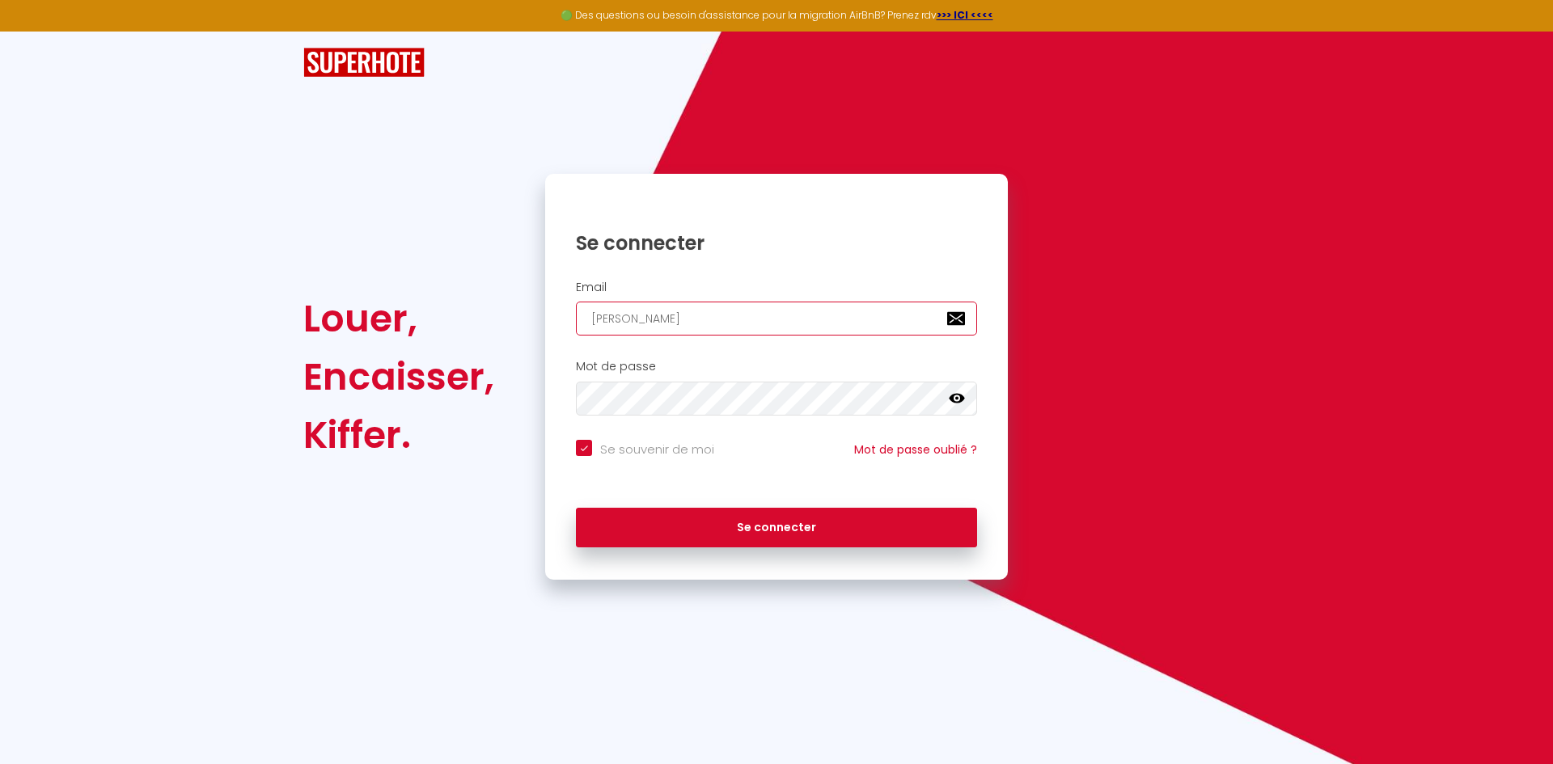
type input "[PERSON_NAME]"
checkbox input "true"
type input "[PERSON_NAME]."
checkbox input "true"
type input "[PERSON_NAME]@laposte.n"
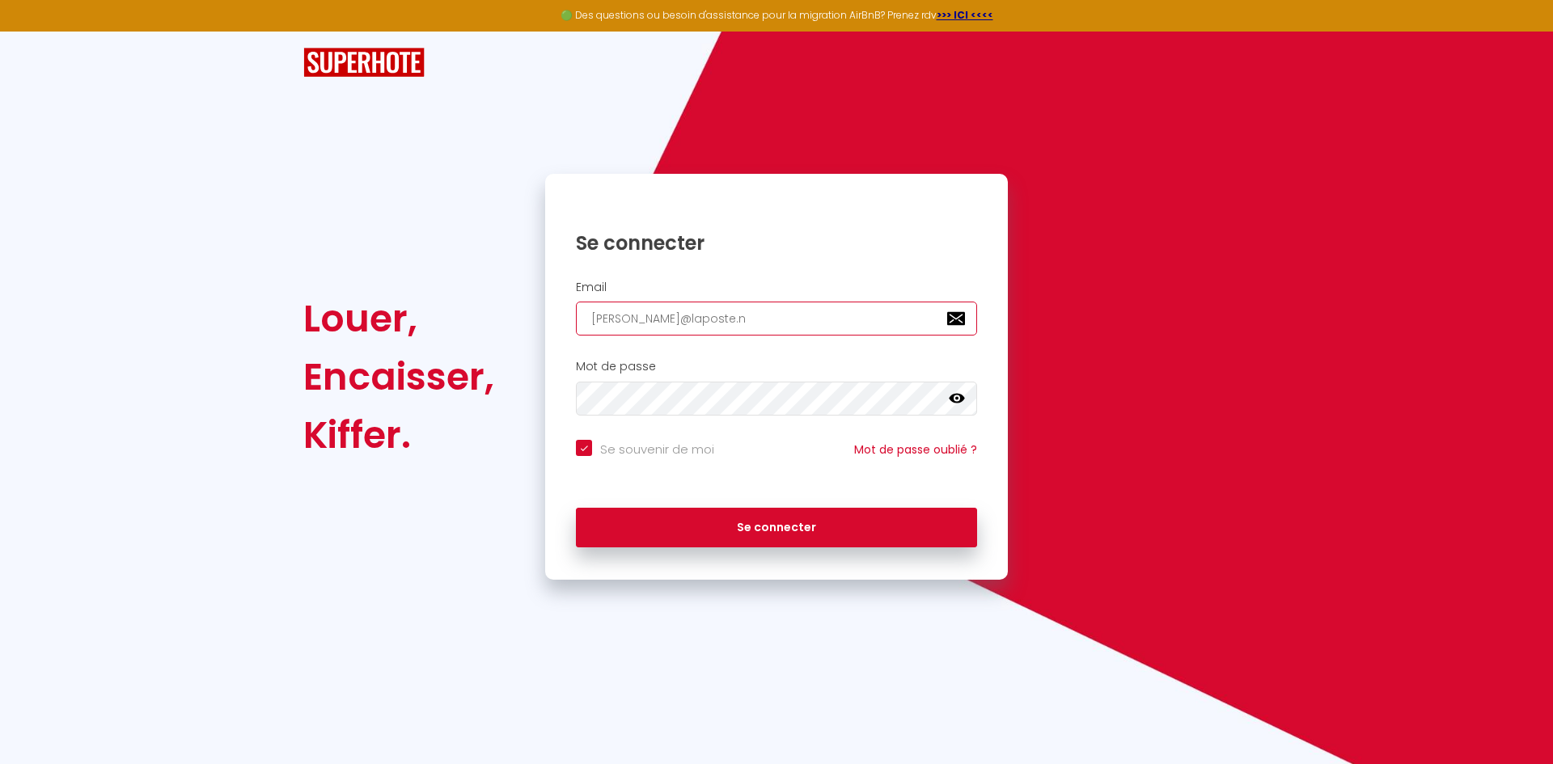
checkbox input "true"
type input "[PERSON_NAME][EMAIL_ADDRESS][DOMAIN_NAME]"
checkbox input "true"
type input "[PERSON_NAME][EMAIL_ADDRESS][DOMAIN_NAME]"
checkbox input "true"
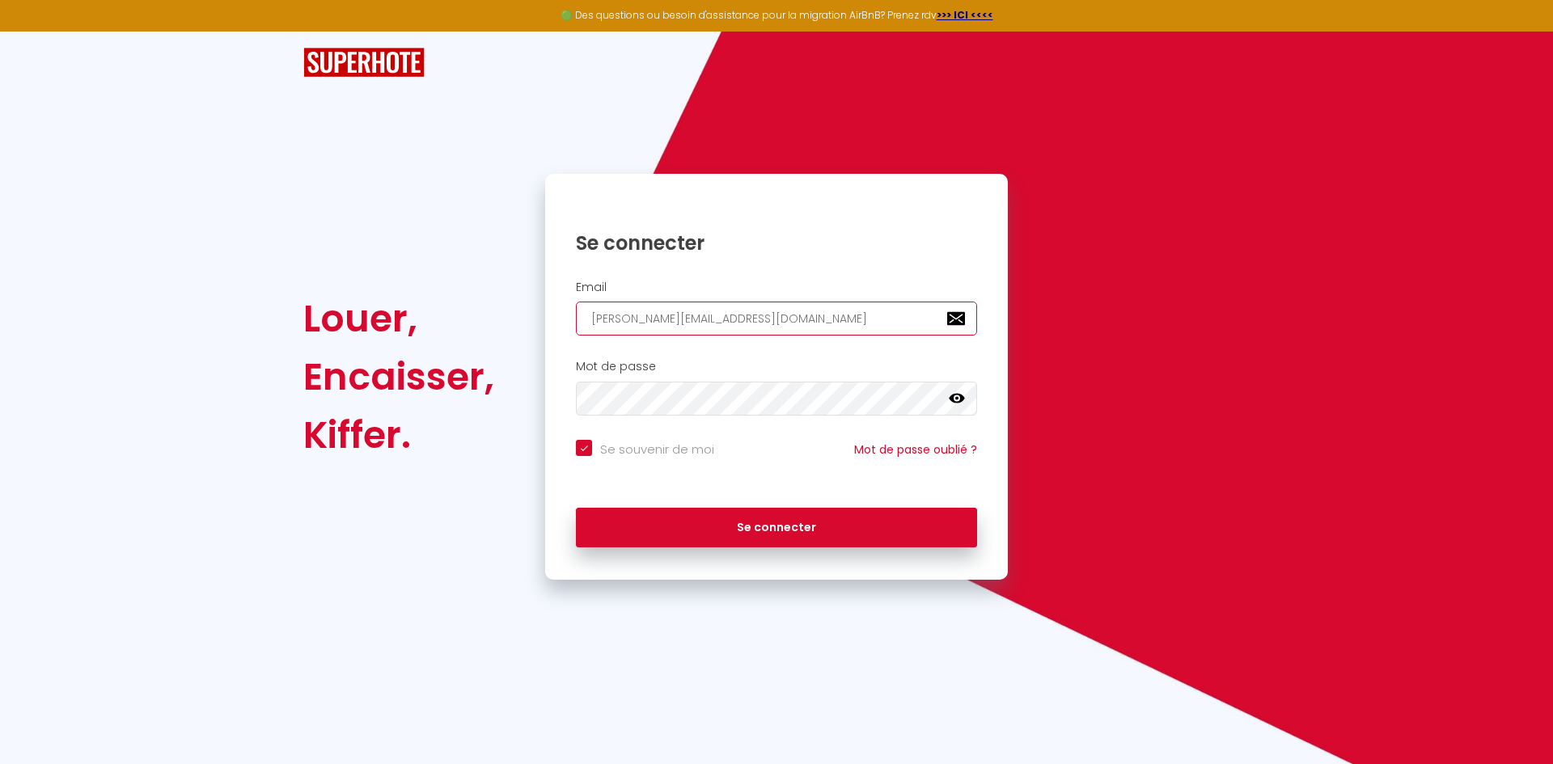
type input "[PERSON_NAME][EMAIL_ADDRESS][DOMAIN_NAME]"
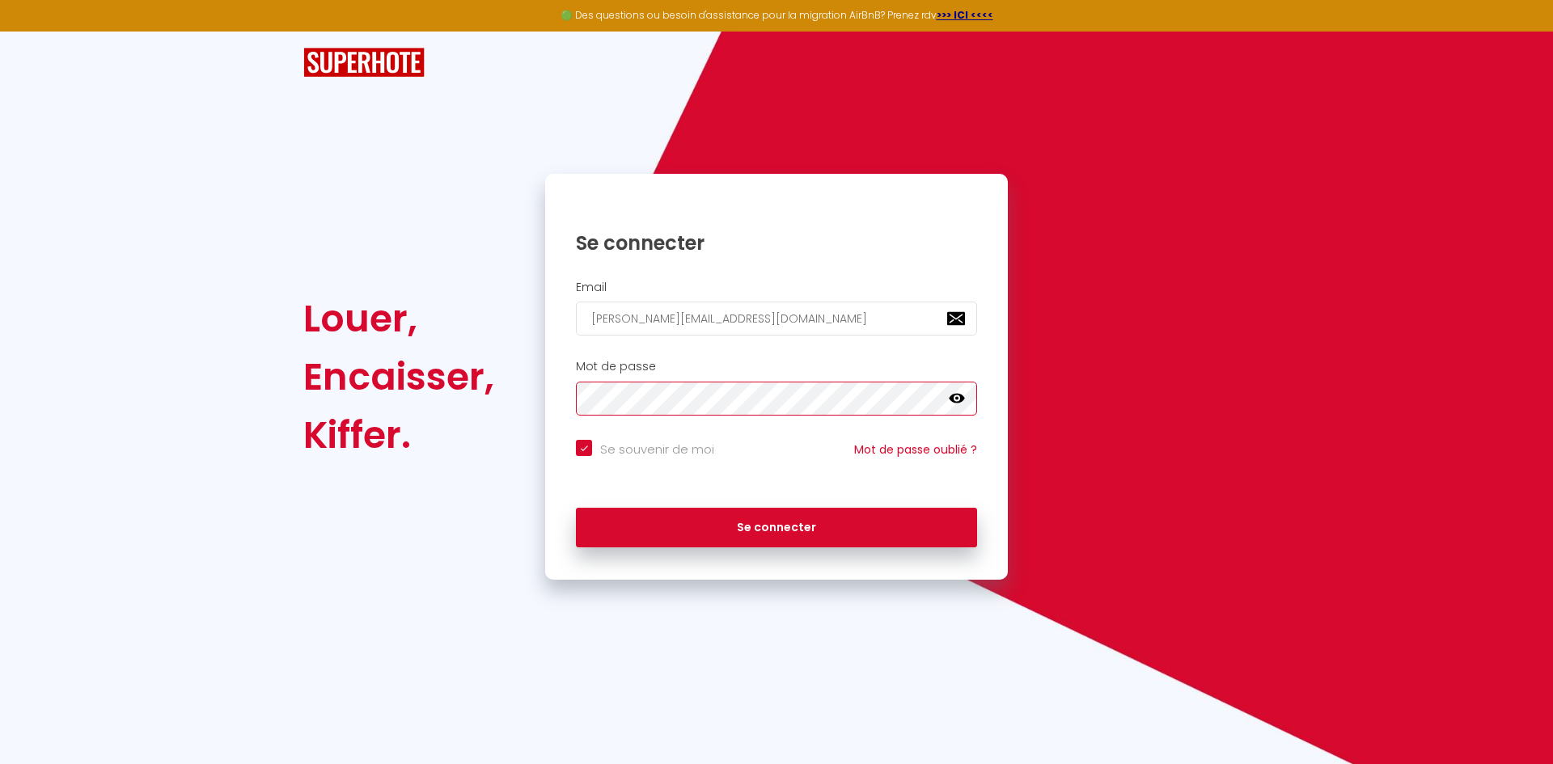
click at [576, 508] on button "Se connecter" at bounding box center [776, 528] width 401 height 40
checkbox input "true"
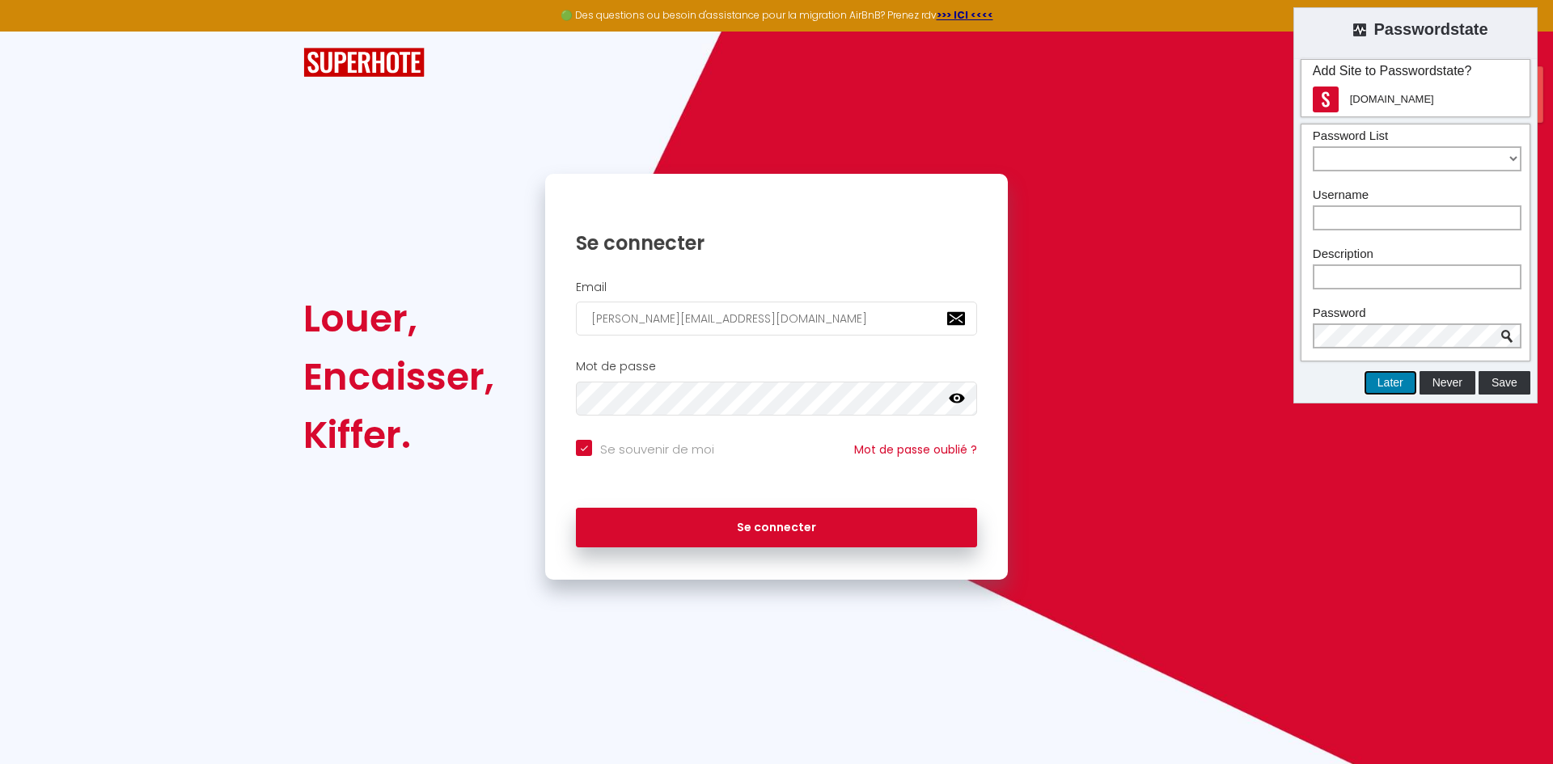
click at [1388, 391] on button "Later" at bounding box center [1390, 382] width 52 height 23
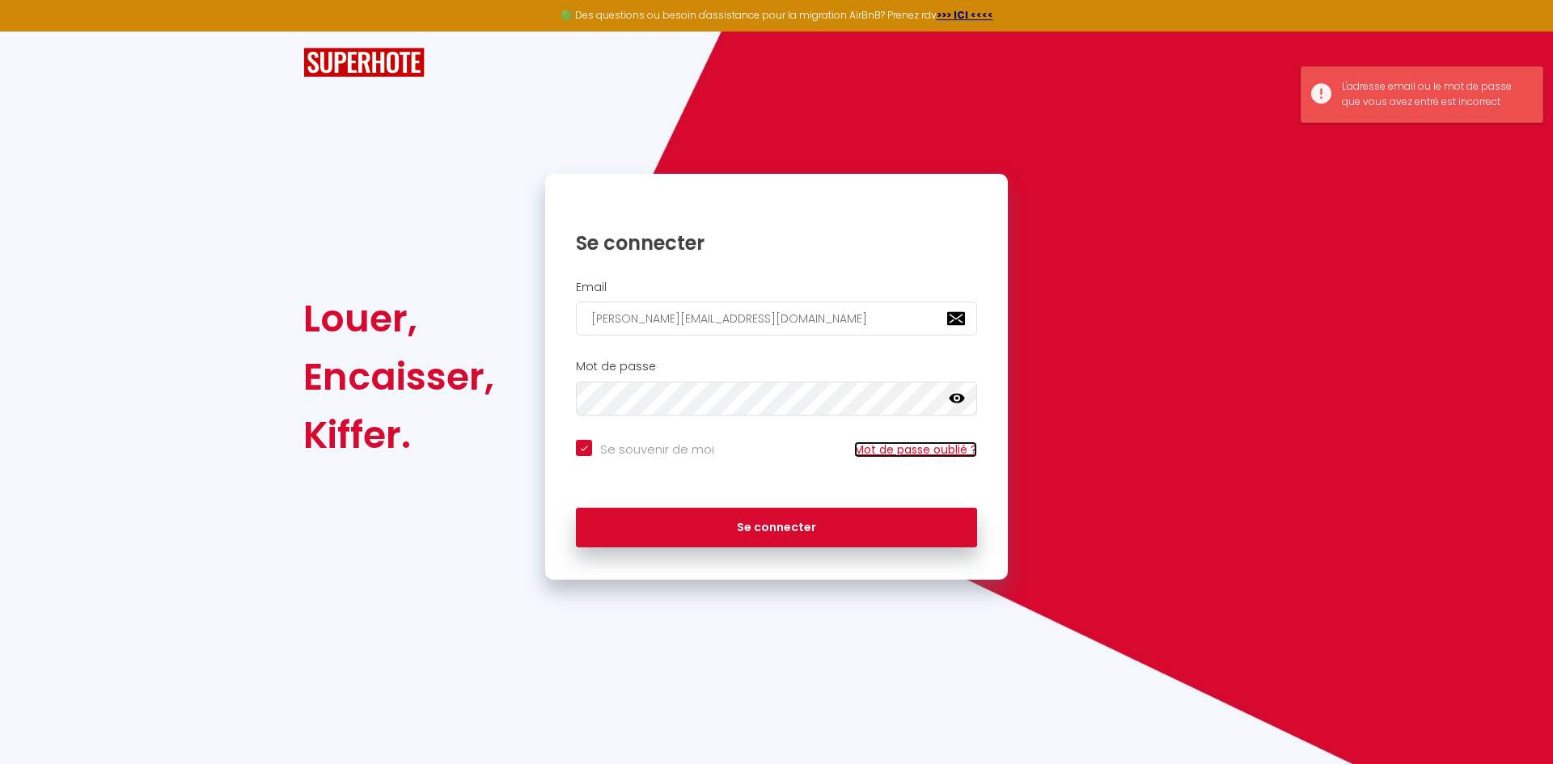
click at [946, 455] on link "Mot de passe oublié ?" at bounding box center [915, 450] width 123 height 16
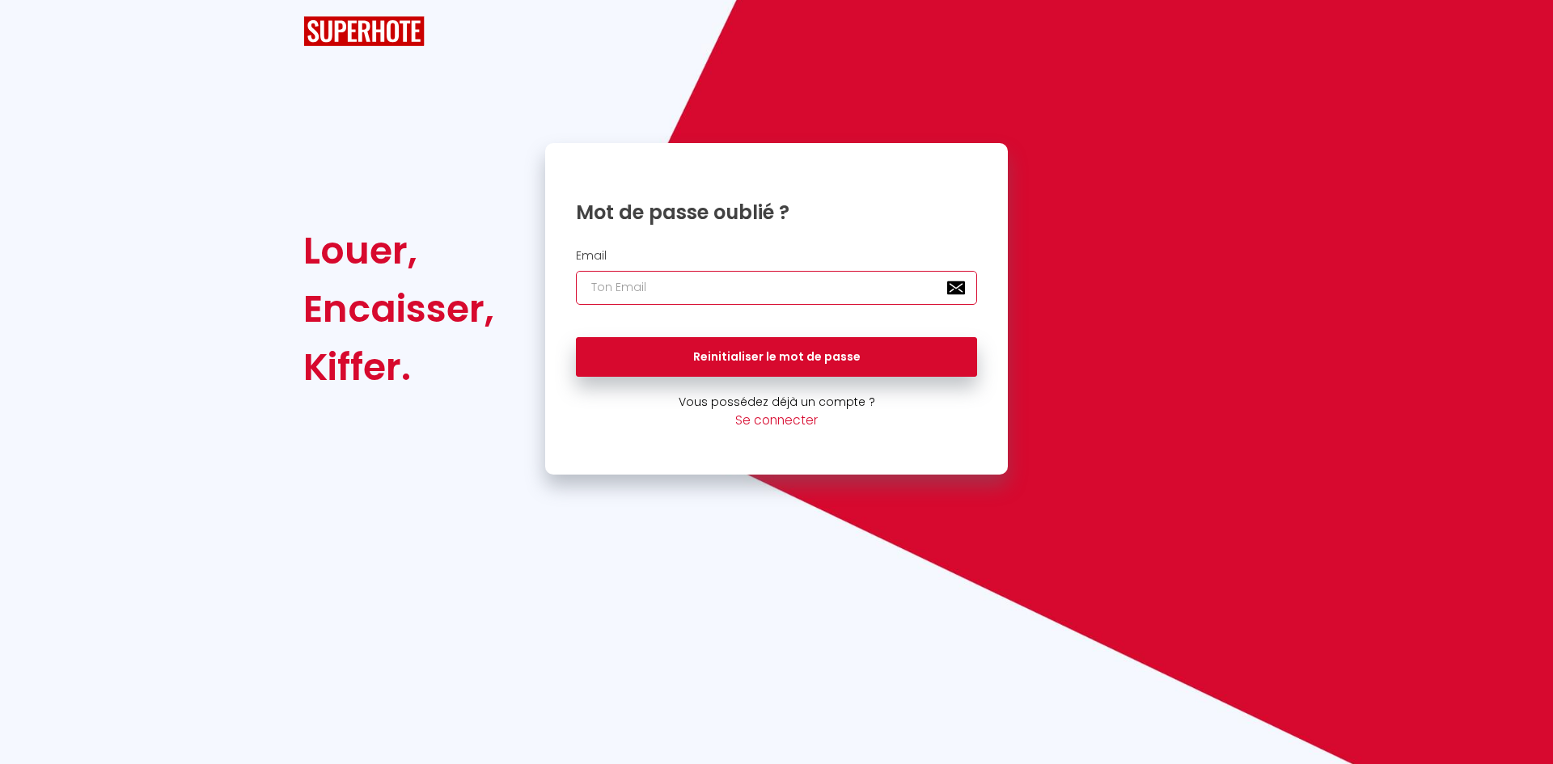
click at [792, 289] on input "email" at bounding box center [776, 288] width 401 height 34
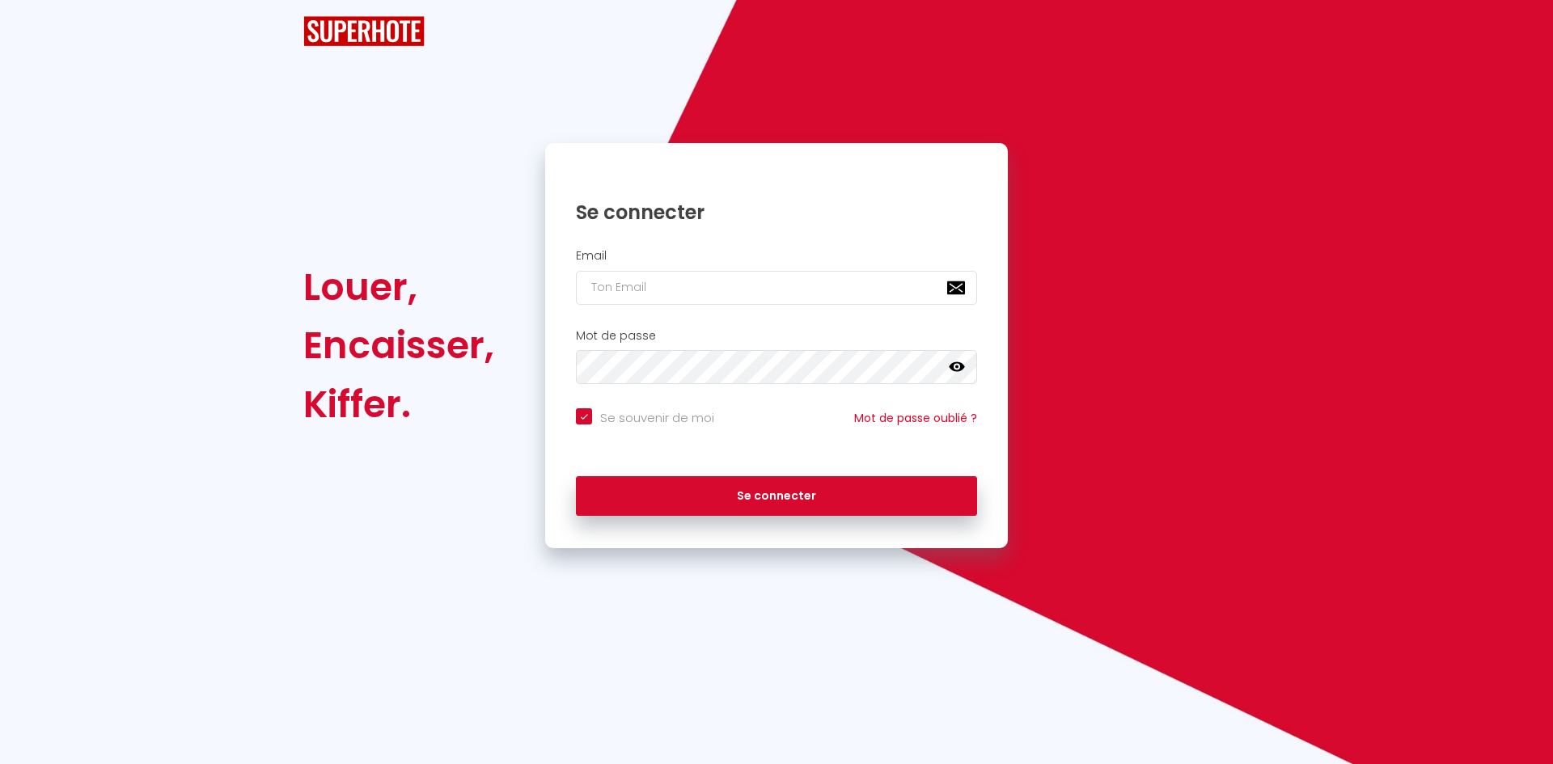
checkbox input "true"
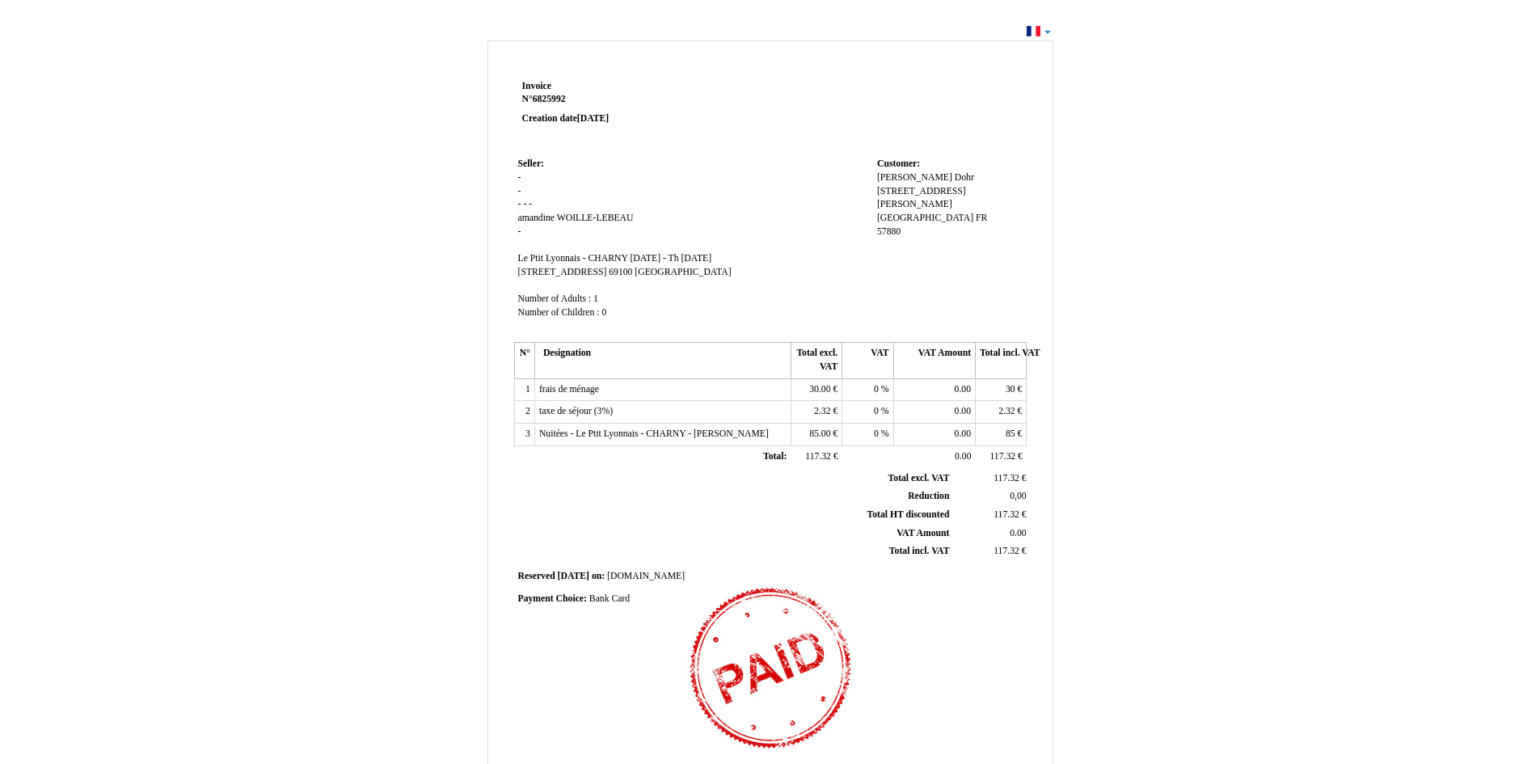
click at [749, 175] on td "Seller: Seller: - - - - - amandine amandine WOILLE-LEBEAU WOILLE-LEBEAU - SIRET…" at bounding box center [693, 246] width 359 height 184
click at [1172, 367] on div "Invoice Invoice N° 6825992 6825992 Creation date 25 September 2025 Seller: Sell…" at bounding box center [771, 493] width 946 height 914
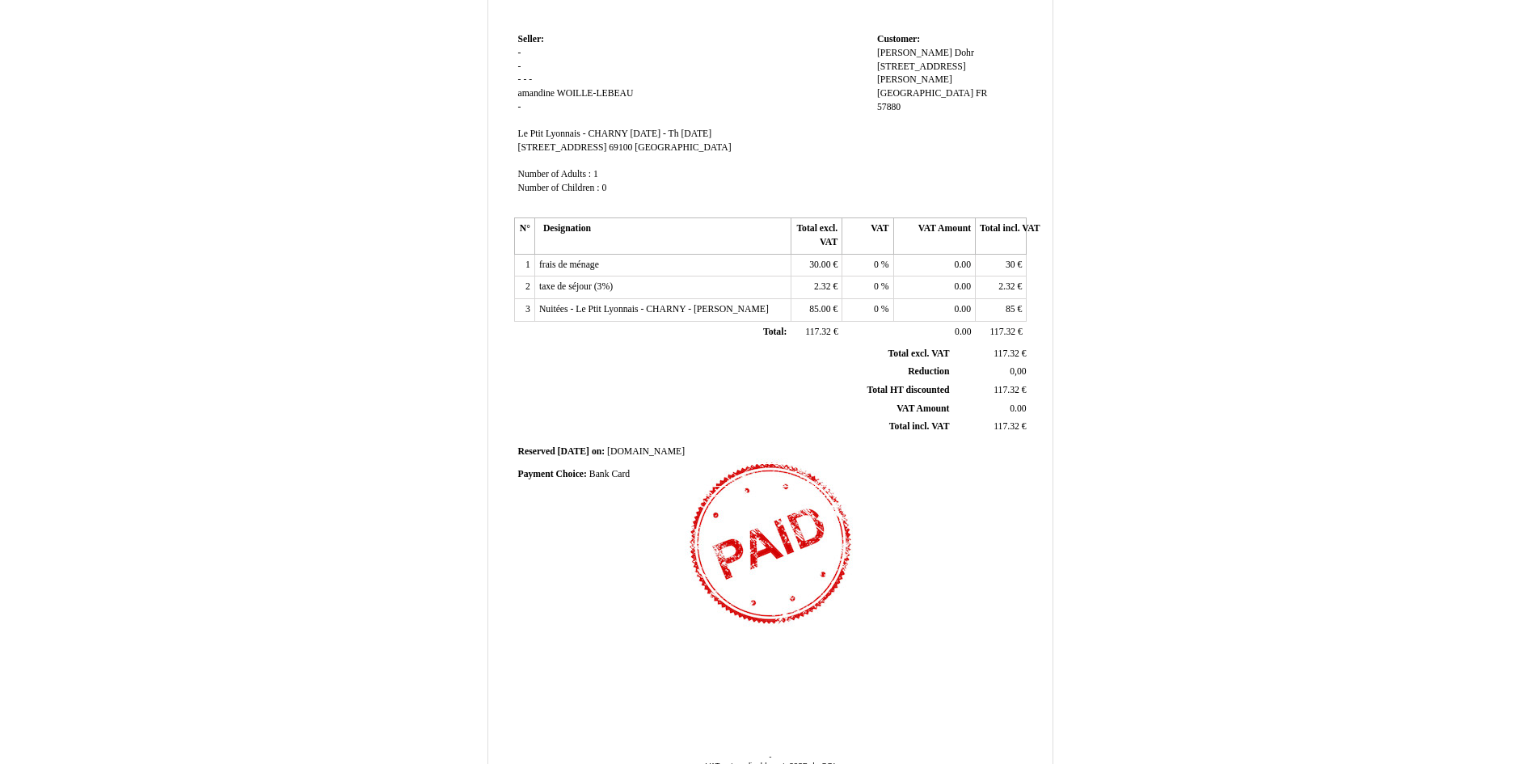
scroll to position [187, 0]
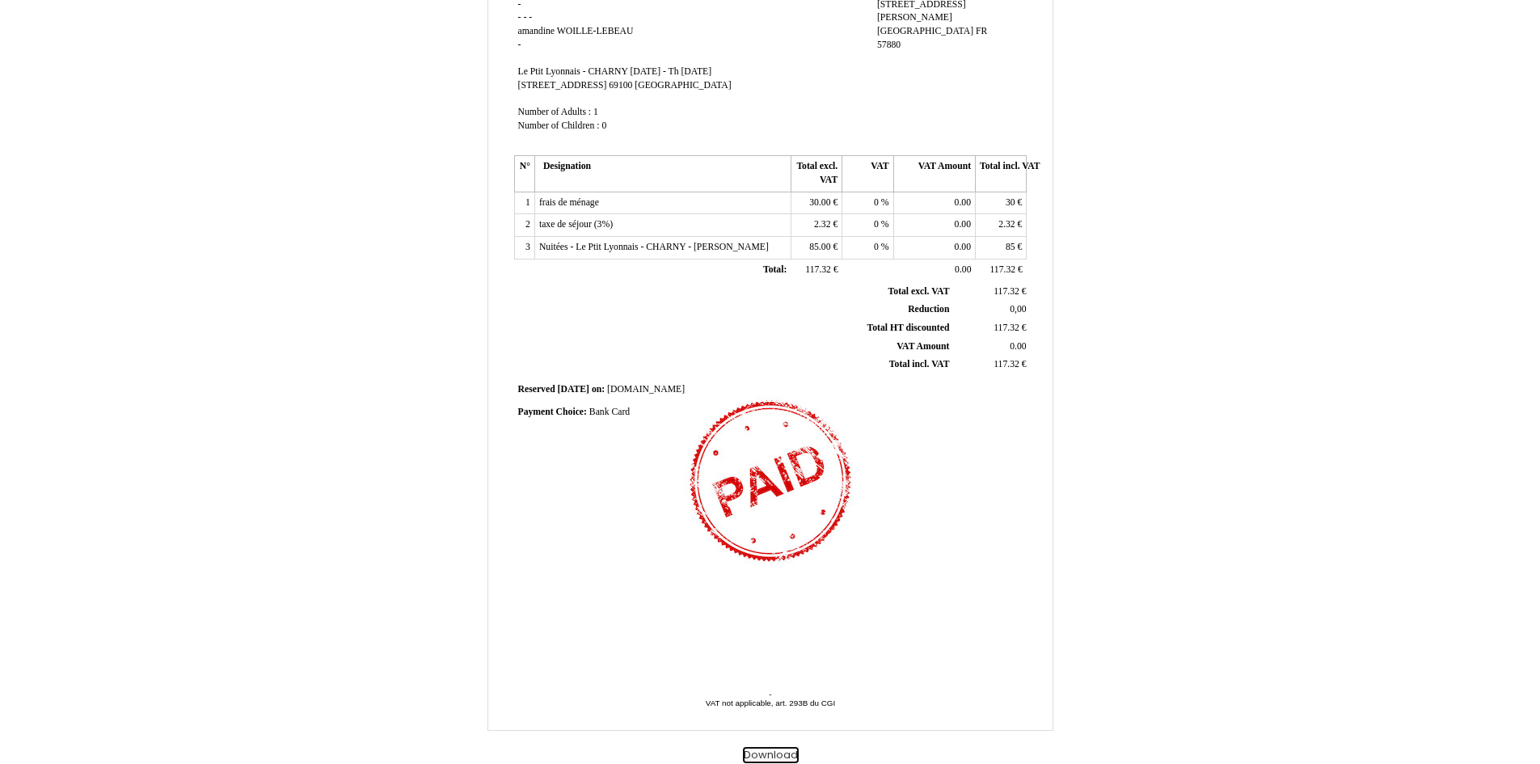
click at [783, 758] on button "Download" at bounding box center [771, 755] width 56 height 17
